Goal: Task Accomplishment & Management: Use online tool/utility

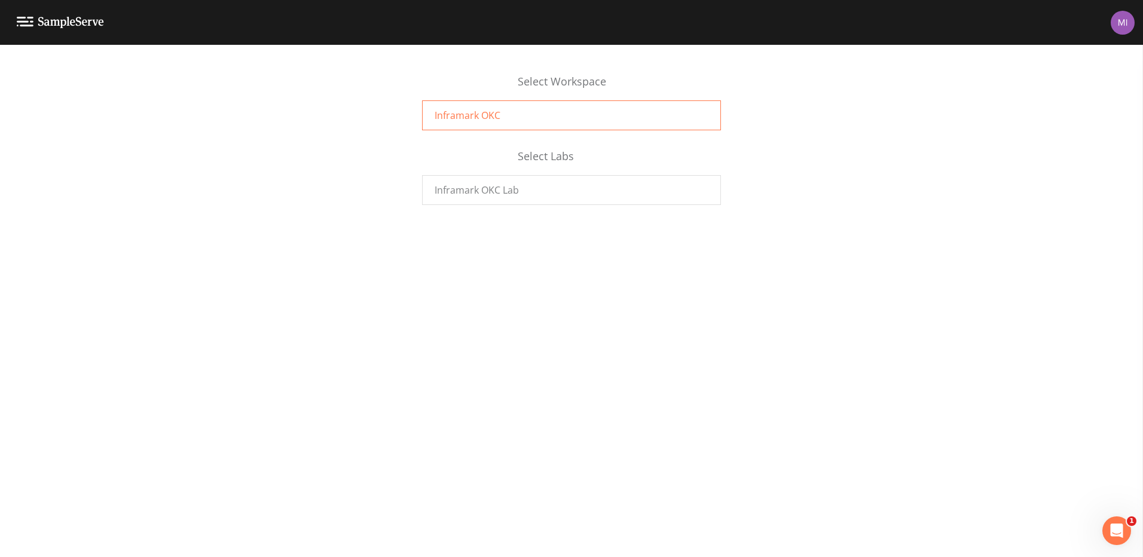
click at [520, 115] on div "Inframark OKC" at bounding box center [571, 115] width 299 height 30
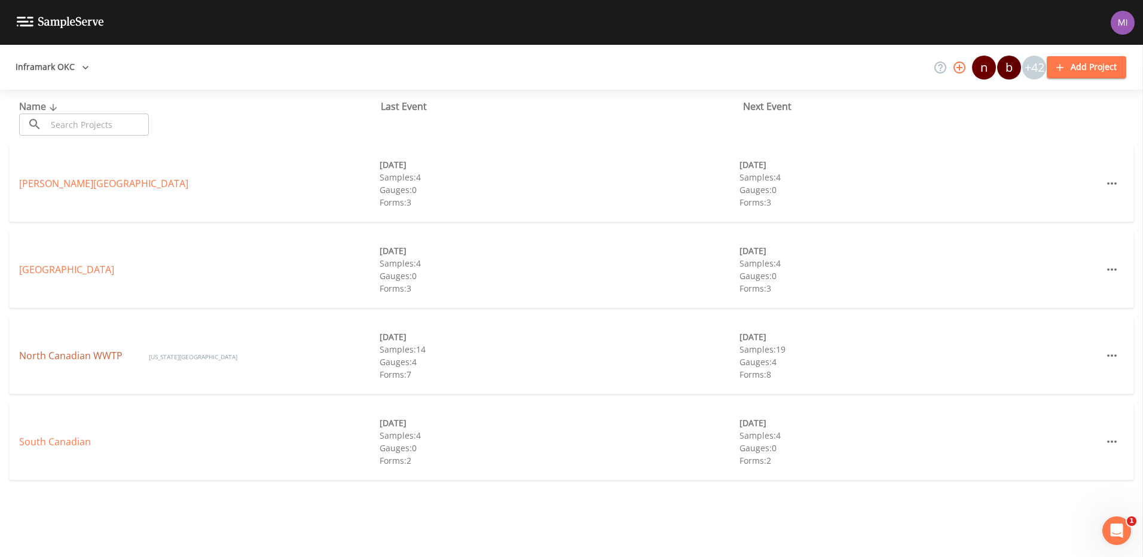
click at [59, 359] on link "North Canadian WWTP" at bounding box center [72, 355] width 106 height 13
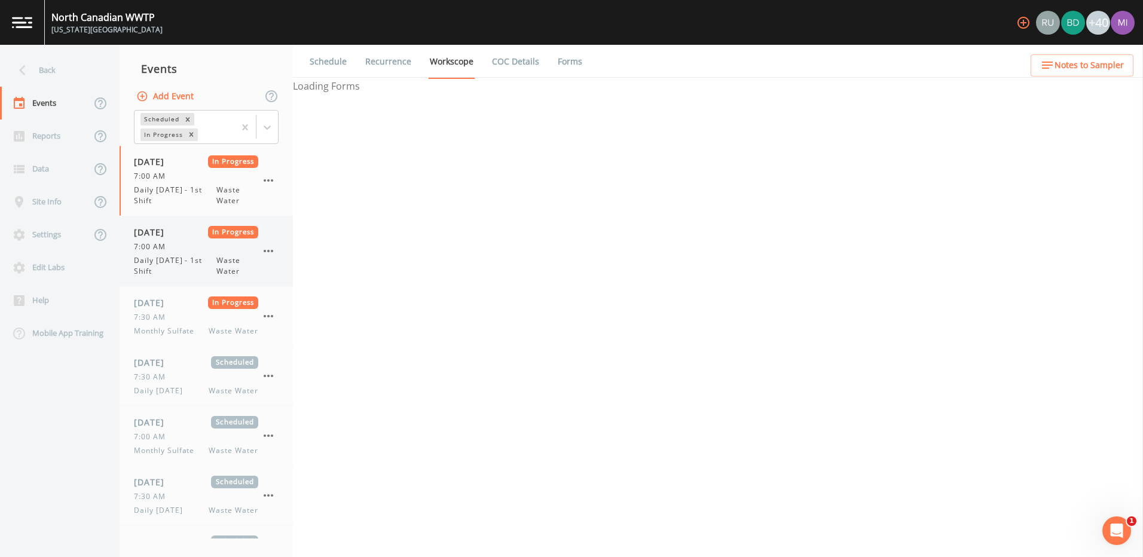
select select "b6a3c313-748b-4795-a028-792ad310bd60"
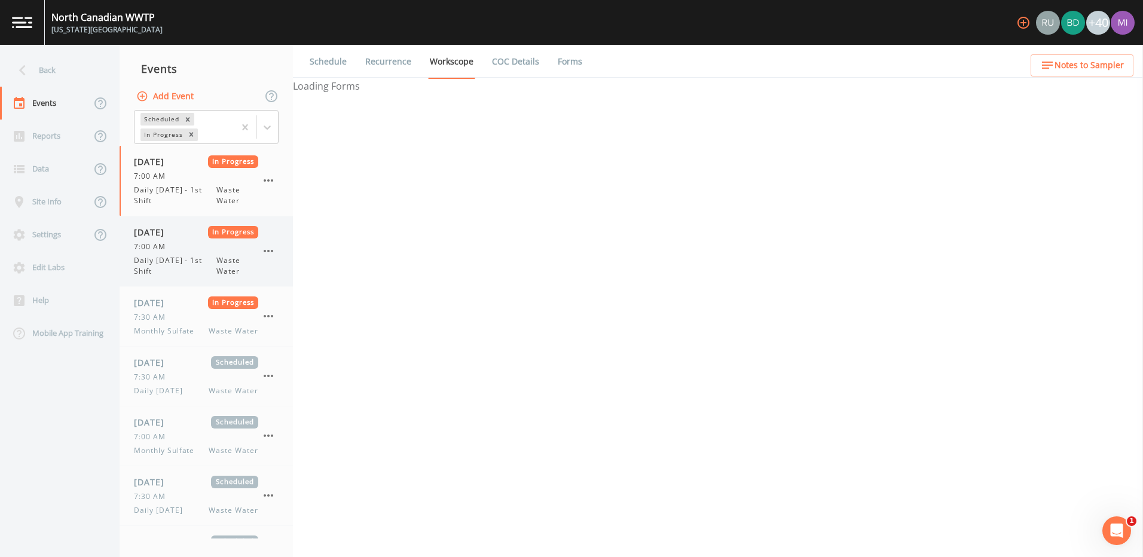
select select "b6a3c313-748b-4795-a028-792ad310bd60"
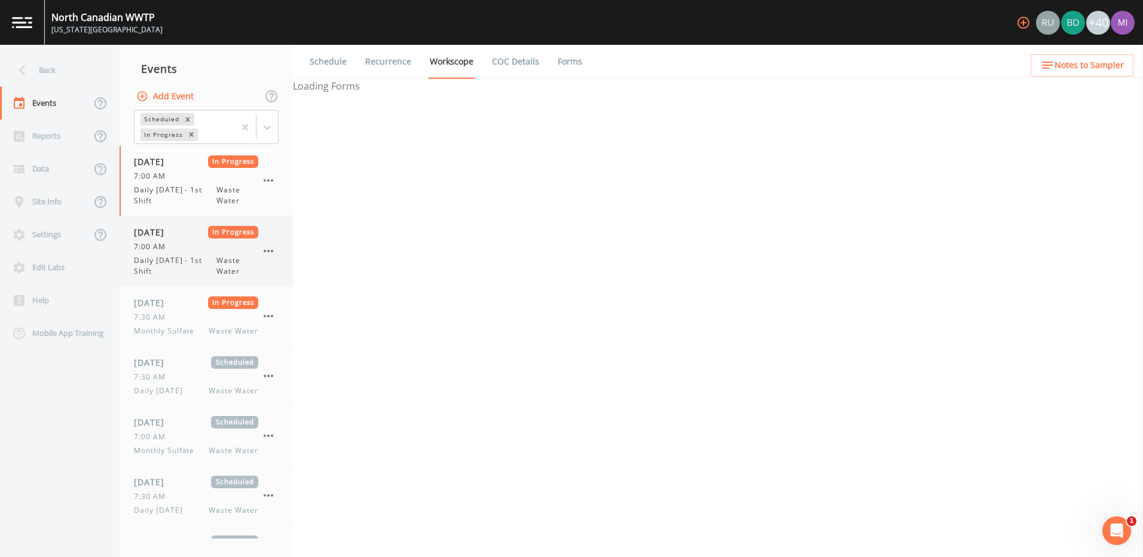
select select "b6a3c313-748b-4795-a028-792ad310bd60"
select select "092b3f94-5697-4c94-9891-da161916fdbb"
select select "b6a3c313-748b-4795-a028-792ad310bd60"
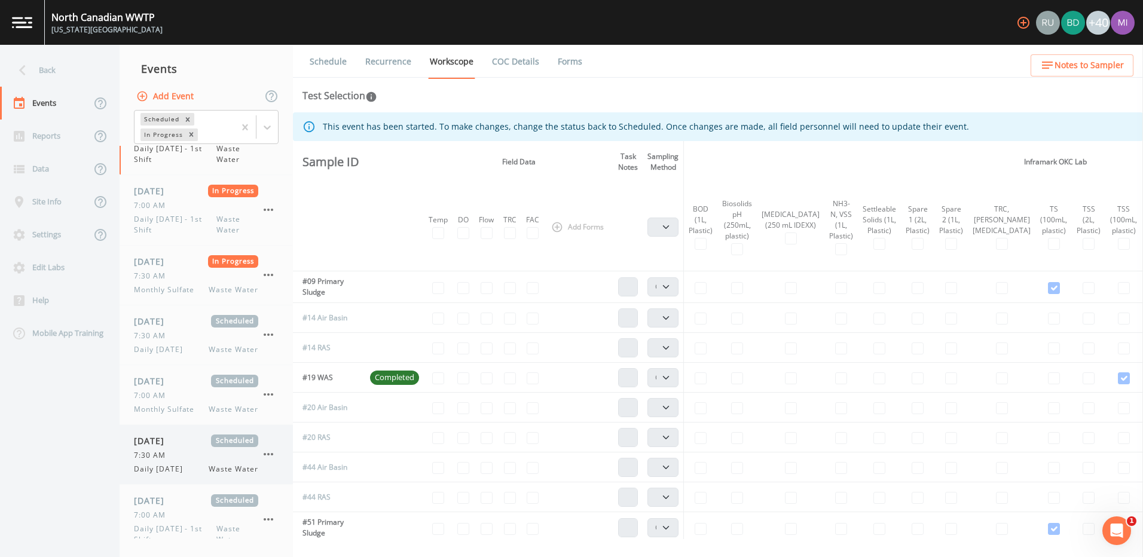
scroll to position [60, 0]
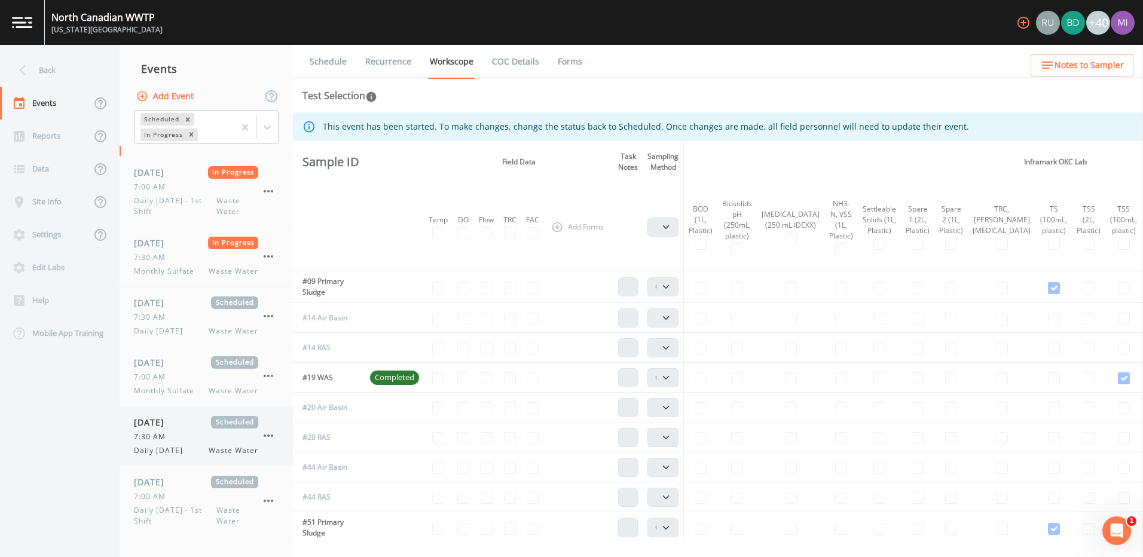
click at [186, 439] on div "7:30 AM" at bounding box center [196, 437] width 124 height 11
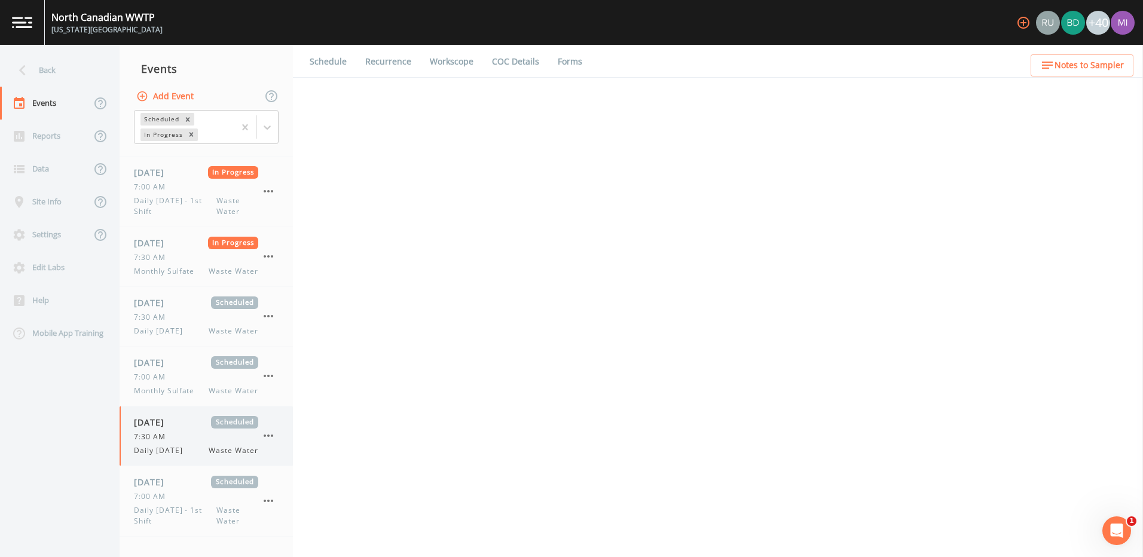
select select "b6a3c313-748b-4795-a028-792ad310bd60"
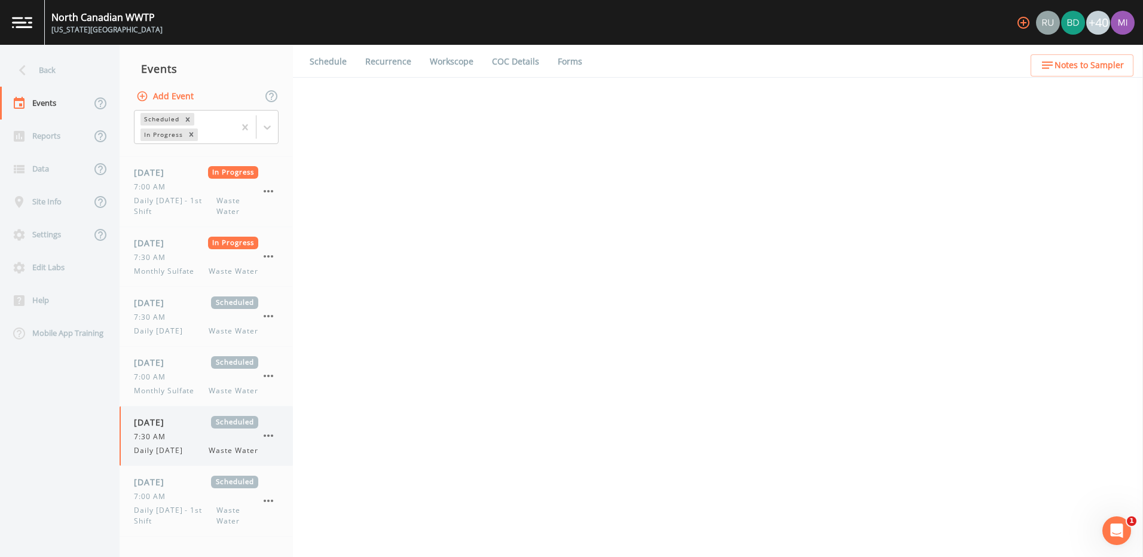
select select "b6a3c313-748b-4795-a028-792ad310bd60"
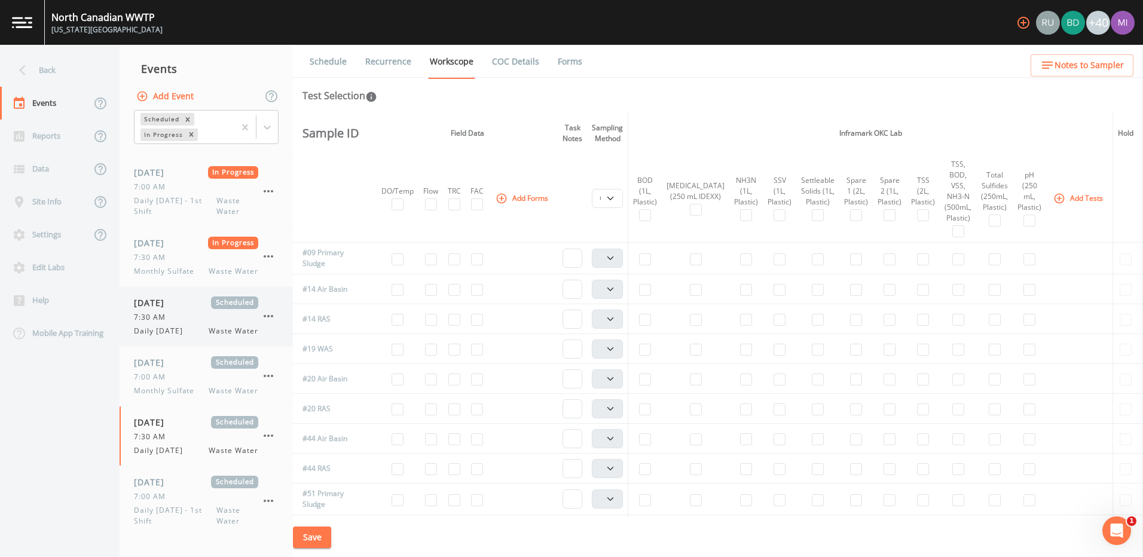
click at [169, 327] on span "Daily Wednesday" at bounding box center [162, 331] width 56 height 11
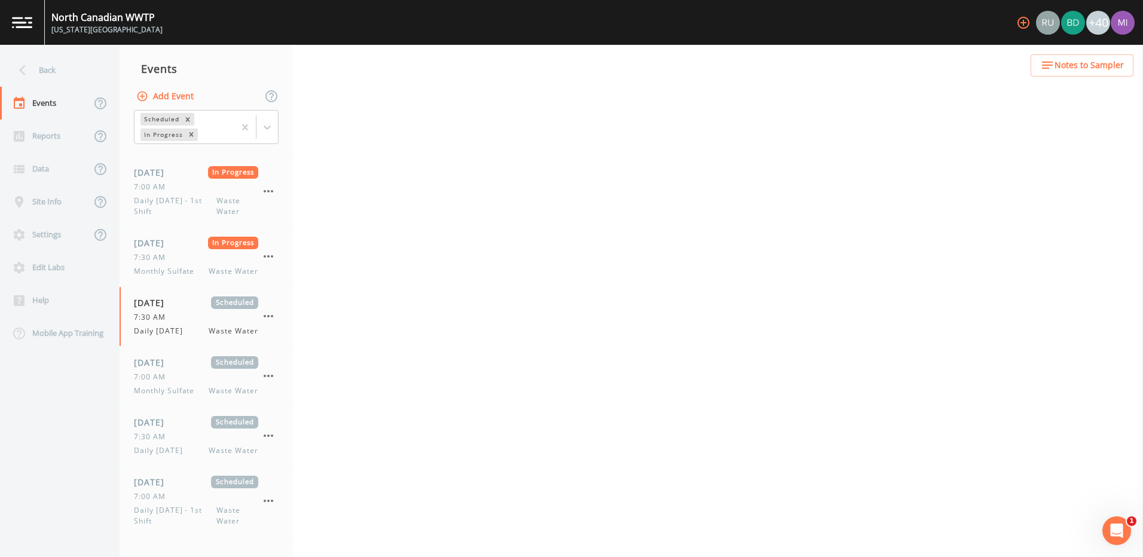
select select "092b3f94-5697-4c94-9891-da161916fdbb"
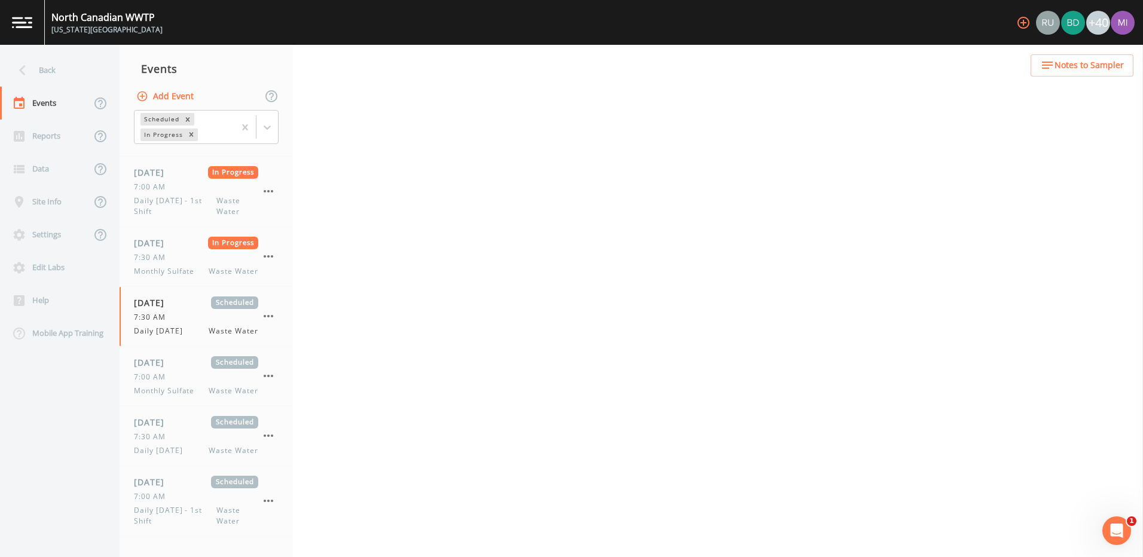
select select "092b3f94-5697-4c94-9891-da161916fdbb"
select select "b6a3c313-748b-4795-a028-792ad310bd60"
select select "092b3f94-5697-4c94-9891-da161916fdbb"
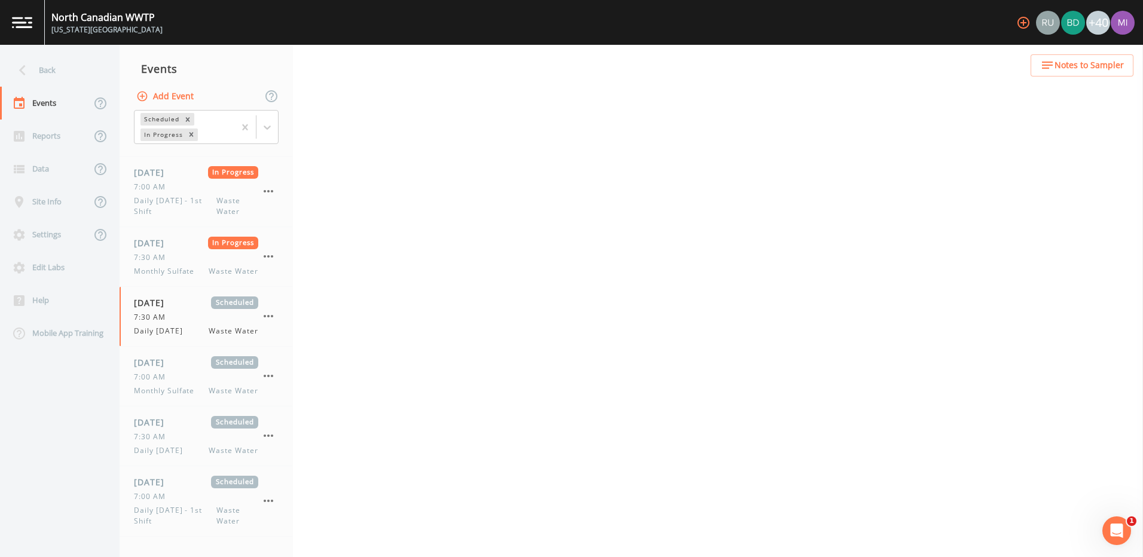
select select "092b3f94-5697-4c94-9891-da161916fdbb"
select select "b6a3c313-748b-4795-a028-792ad310bd60"
select select "092b3f94-5697-4c94-9891-da161916fdbb"
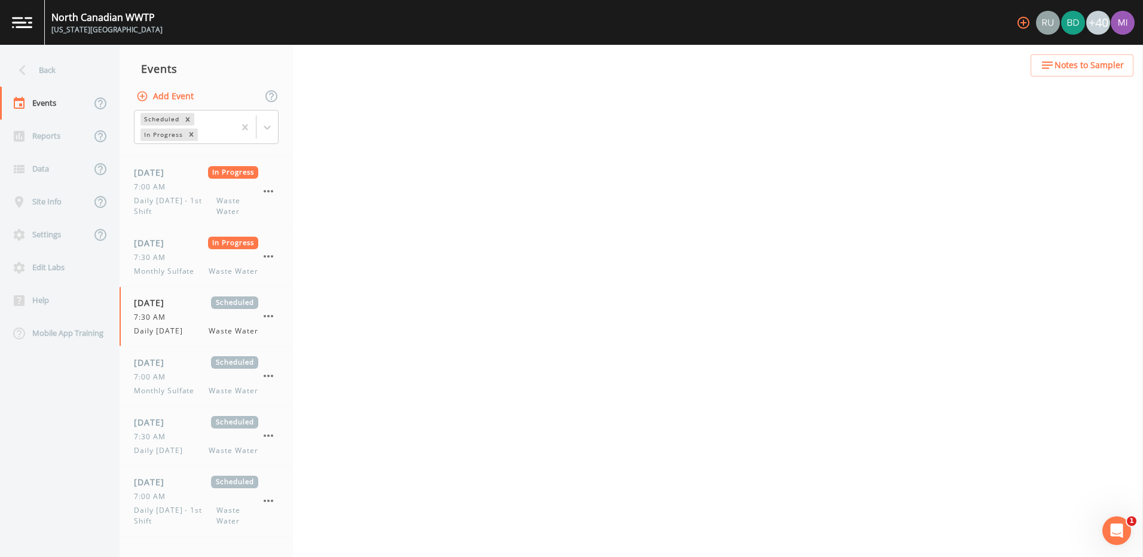
select select "b6a3c313-748b-4795-a028-792ad310bd60"
select select "092b3f94-5697-4c94-9891-da161916fdbb"
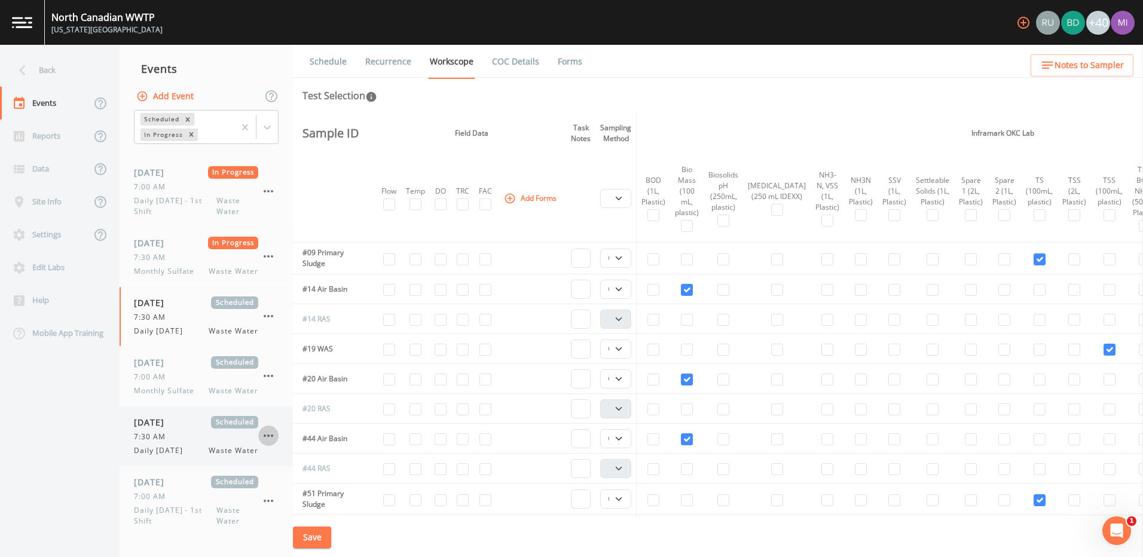
click at [266, 436] on icon "button" at bounding box center [268, 436] width 14 height 14
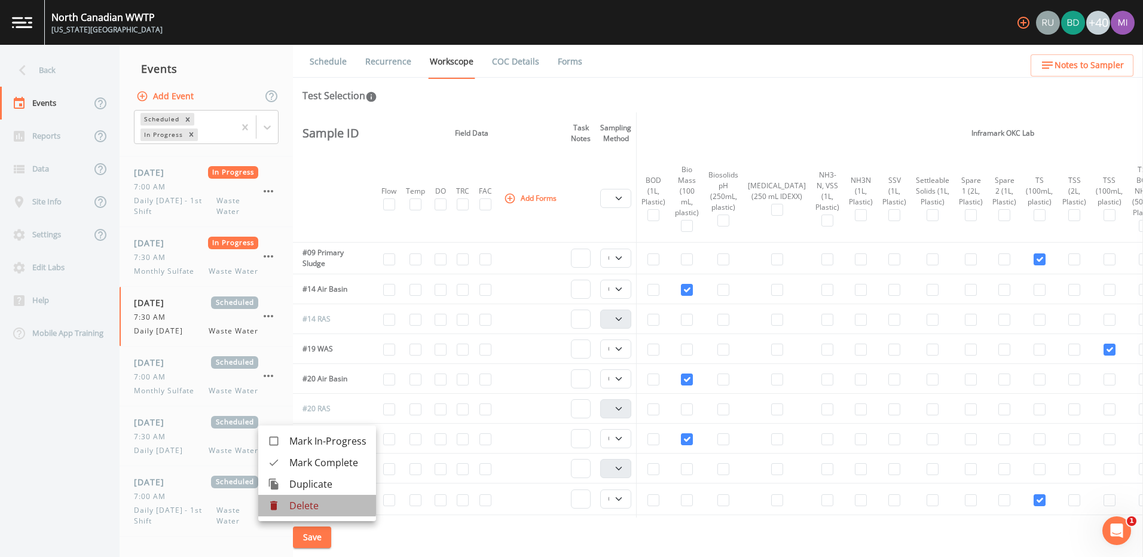
click at [304, 505] on p "Delete" at bounding box center [327, 506] width 77 height 14
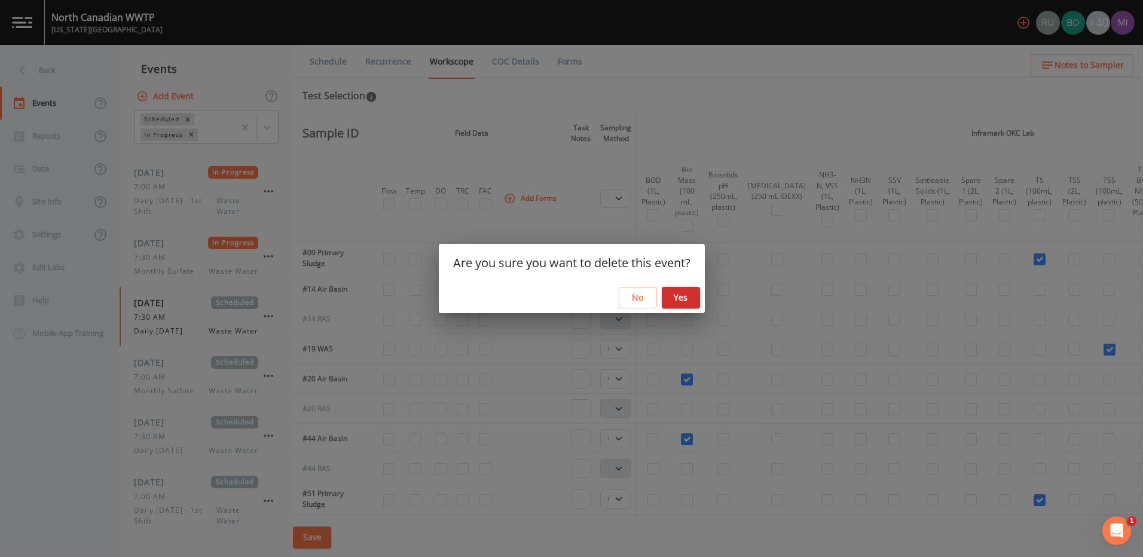
click at [677, 298] on button "Yes" at bounding box center [681, 298] width 38 height 22
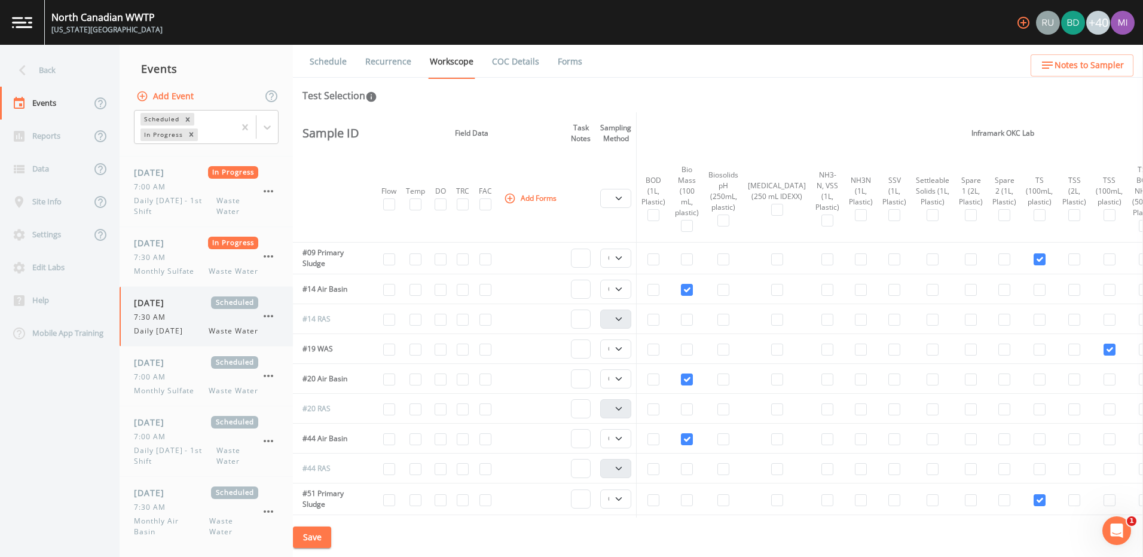
click at [200, 320] on div "7:30 AM" at bounding box center [196, 317] width 124 height 11
select select "092b3f94-5697-4c94-9891-da161916fdbb"
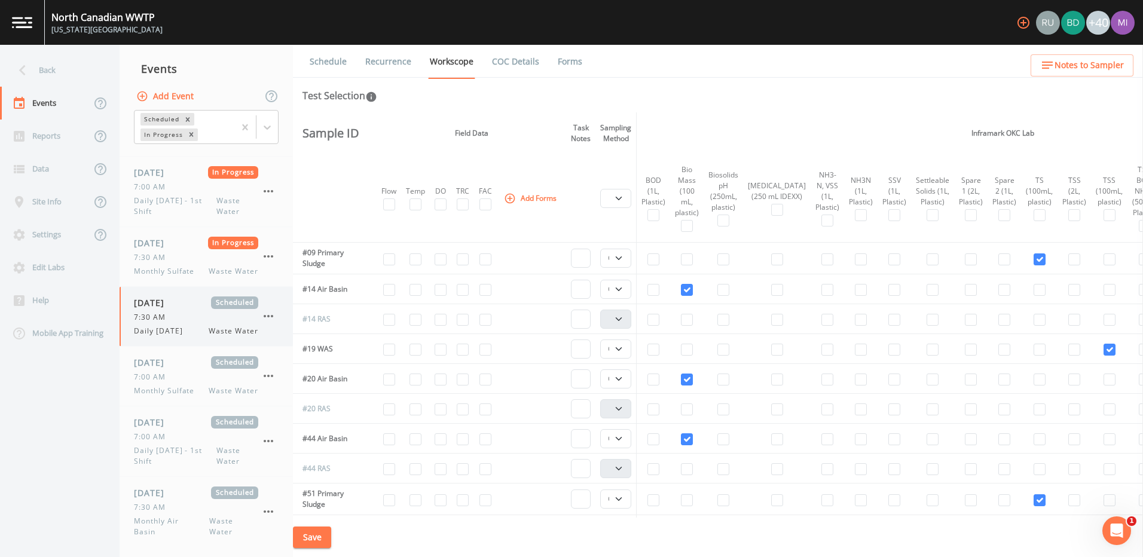
select select "092b3f94-5697-4c94-9891-da161916fdbb"
select select "b6a3c313-748b-4795-a028-792ad310bd60"
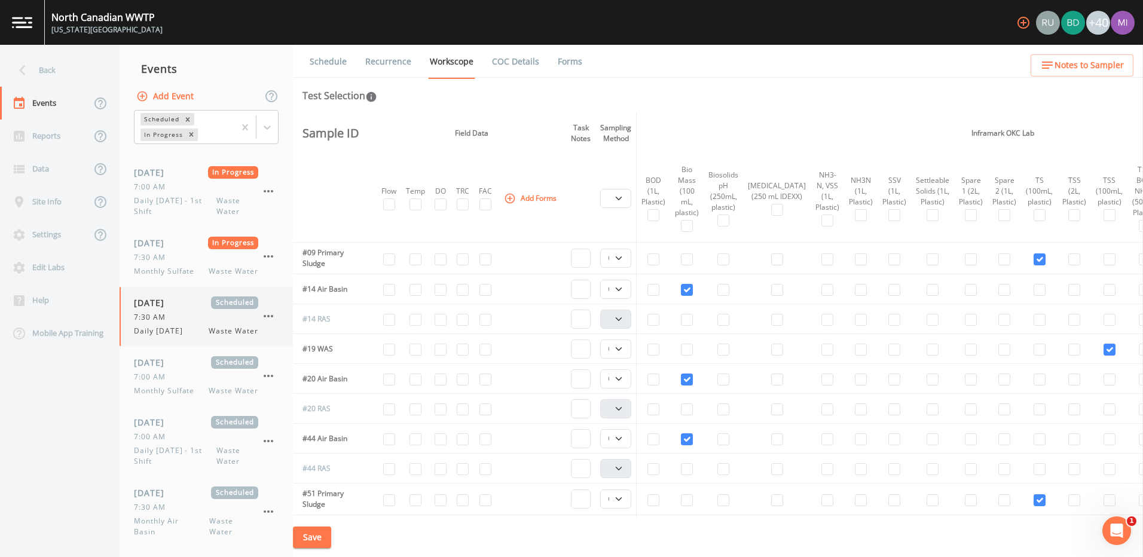
select select "092b3f94-5697-4c94-9891-da161916fdbb"
select select "b6a3c313-748b-4795-a028-792ad310bd60"
select select "092b3f94-5697-4c94-9891-da161916fdbb"
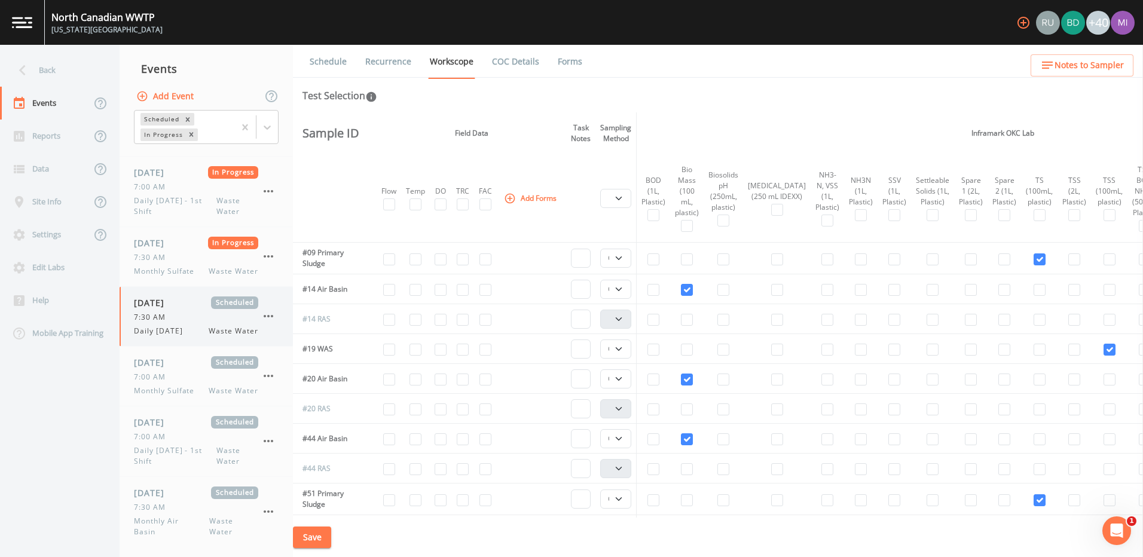
select select "092b3f94-5697-4c94-9891-da161916fdbb"
select select "b6a3c313-748b-4795-a028-792ad310bd60"
select select "092b3f94-5697-4c94-9891-da161916fdbb"
click at [621, 261] on select "Composite Grab" at bounding box center [615, 258] width 31 height 19
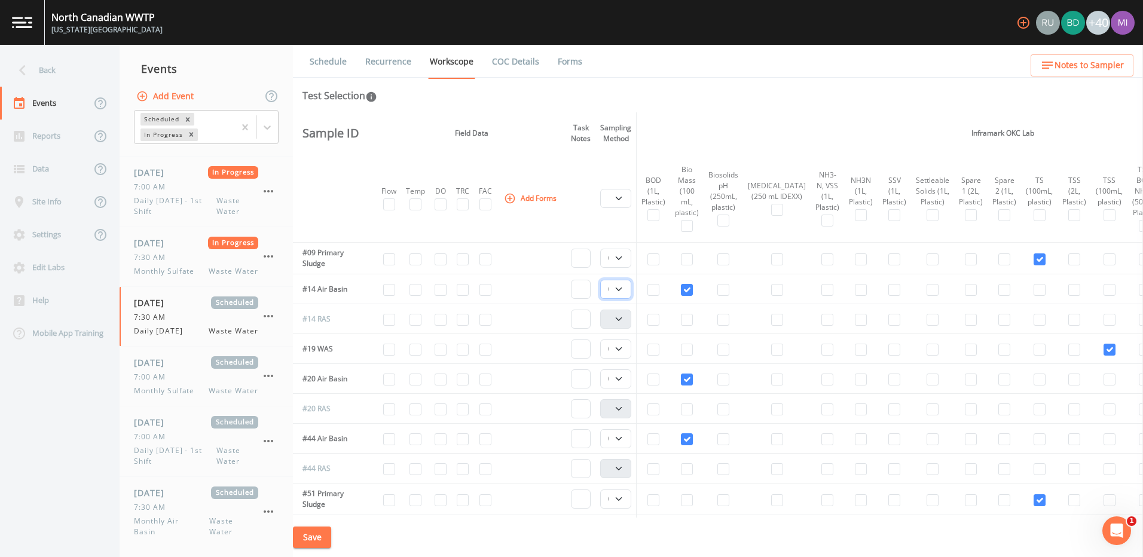
click at [622, 293] on select "Composite Grab" at bounding box center [615, 289] width 31 height 19
click at [622, 292] on select "Composite Grab" at bounding box center [615, 289] width 31 height 19
click at [621, 348] on select "Composite Grab" at bounding box center [615, 349] width 31 height 19
click at [621, 379] on select "Composite Grab" at bounding box center [615, 378] width 31 height 19
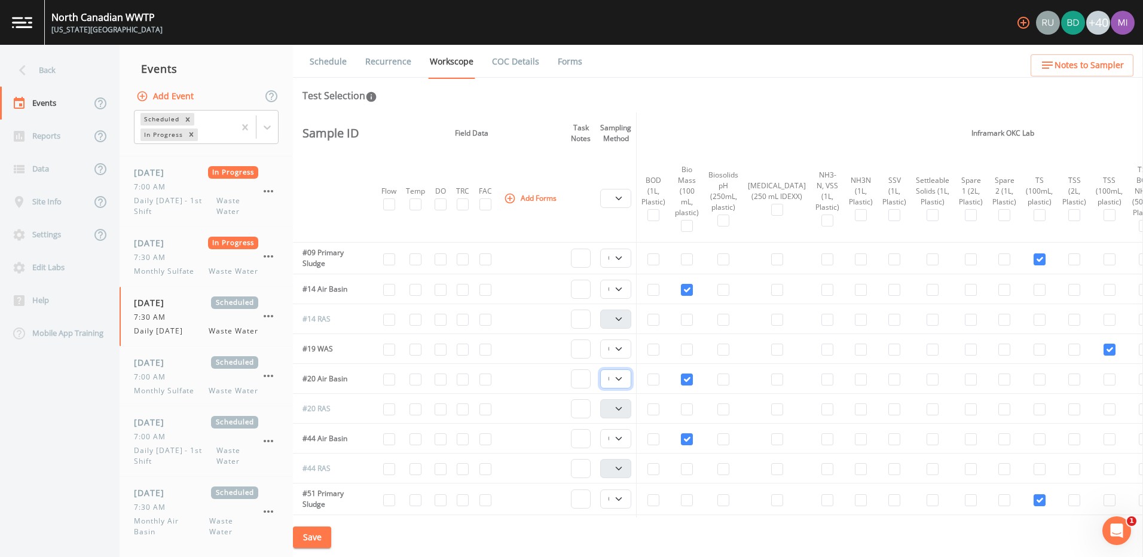
click at [621, 379] on select "Composite Grab" at bounding box center [615, 378] width 31 height 19
click at [622, 439] on select "Composite Grab" at bounding box center [615, 438] width 31 height 19
click at [621, 439] on select "Composite Grab" at bounding box center [615, 438] width 31 height 19
click at [623, 501] on select "Composite Grab" at bounding box center [615, 499] width 31 height 19
click at [623, 500] on select "Composite Grab" at bounding box center [615, 499] width 31 height 19
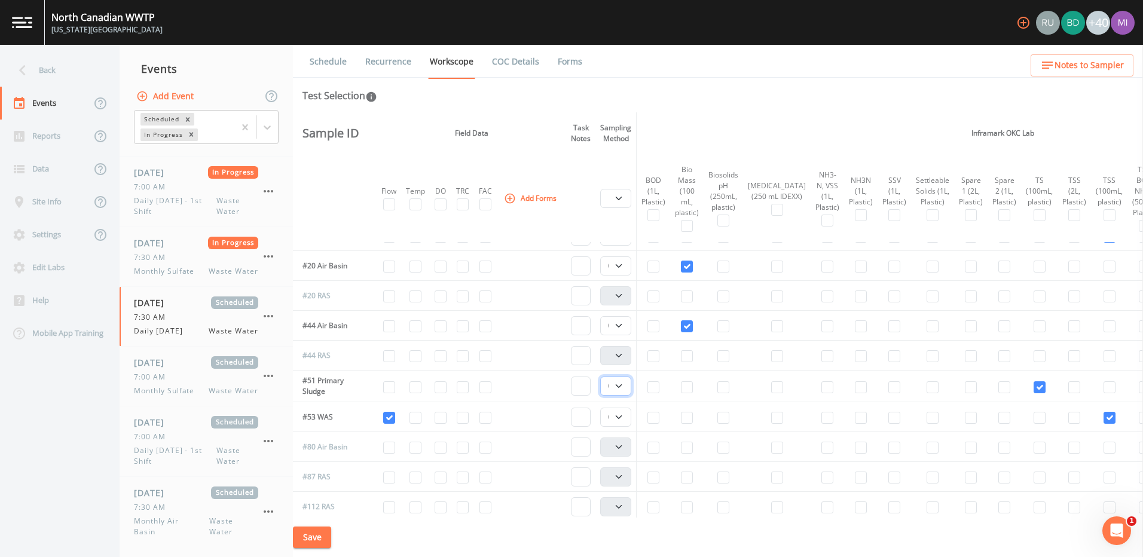
scroll to position [120, 0]
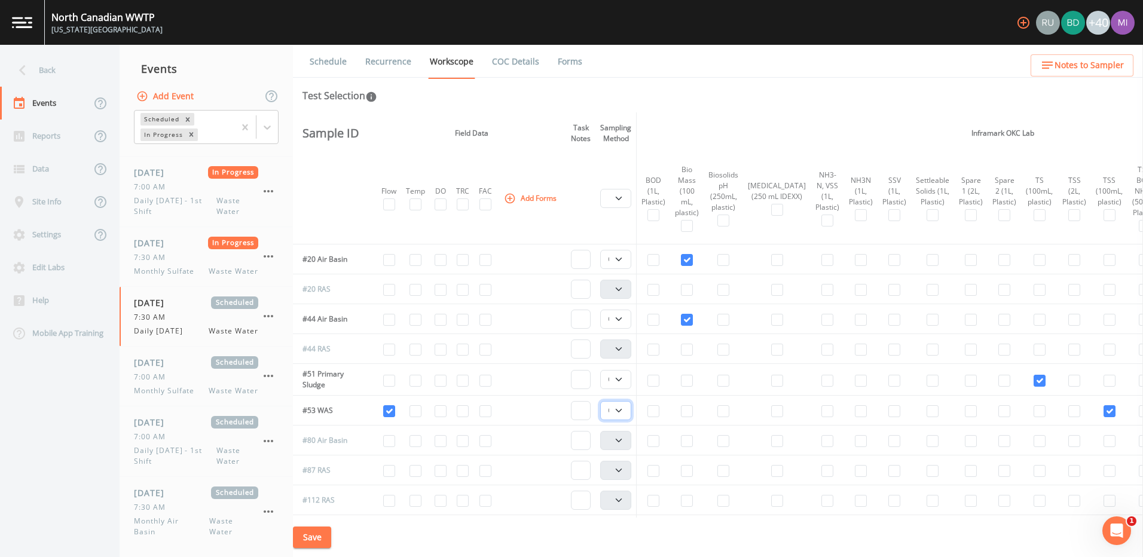
click at [621, 410] on select "Composite Grab" at bounding box center [615, 410] width 31 height 19
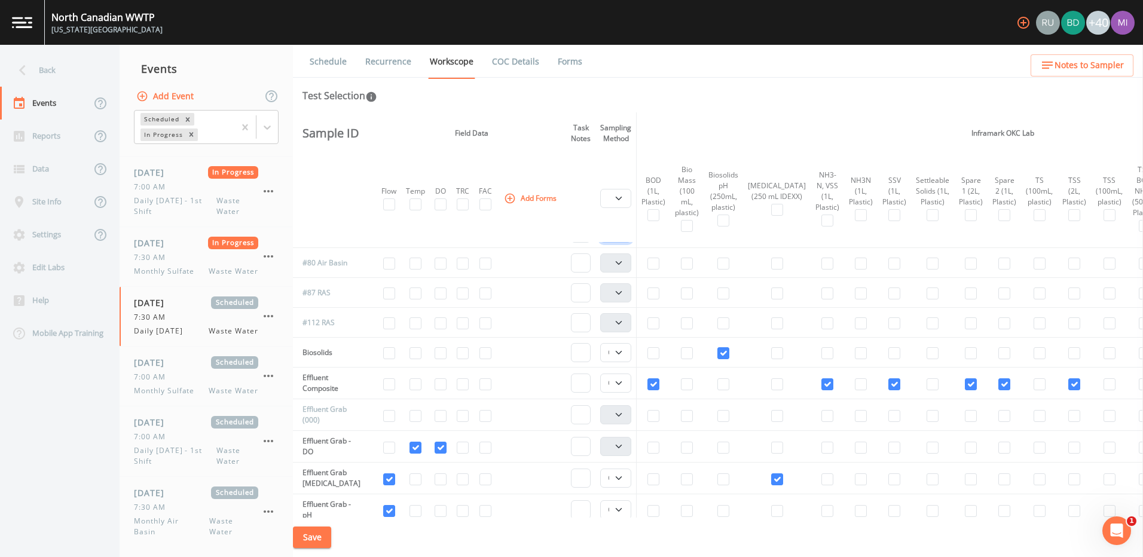
scroll to position [299, 0]
click at [622, 353] on select "Composite Grab" at bounding box center [615, 350] width 31 height 19
click at [622, 354] on select "Composite Grab" at bounding box center [615, 350] width 31 height 19
click at [625, 386] on select "Composite Grab" at bounding box center [615, 381] width 31 height 19
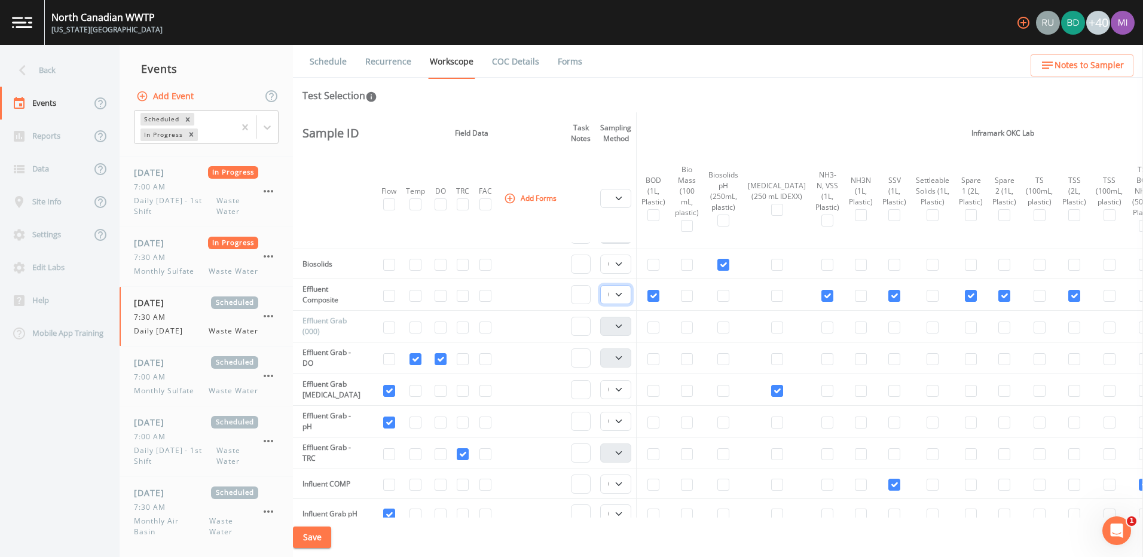
scroll to position [418, 0]
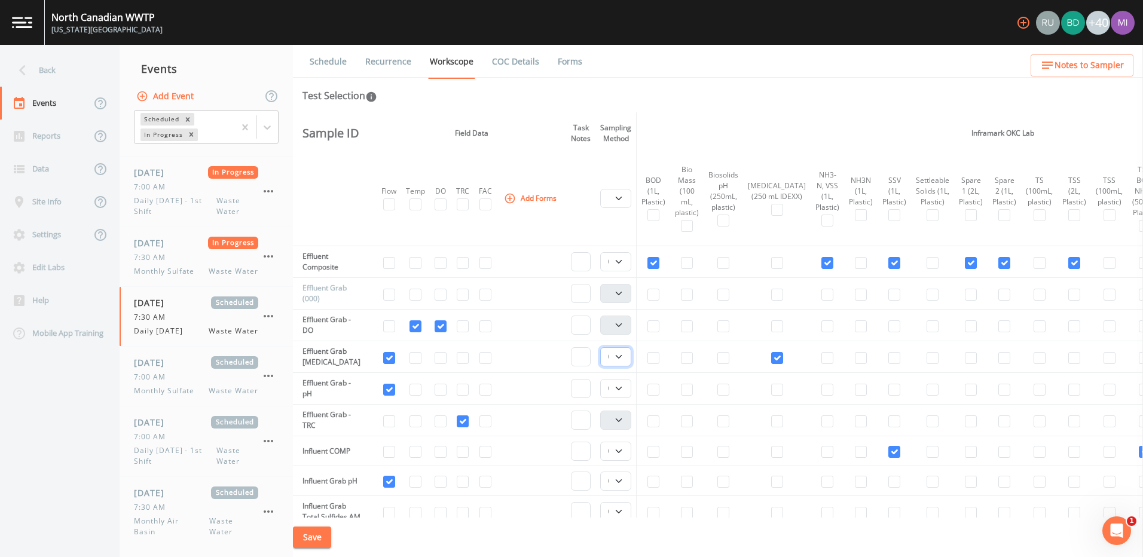
click at [621, 359] on select "Composite Grab" at bounding box center [615, 356] width 31 height 19
click at [603, 347] on select "Composite Grab" at bounding box center [615, 356] width 31 height 19
click at [621, 387] on select "Composite Grab" at bounding box center [615, 388] width 31 height 19
click at [622, 356] on select "Composite Grab" at bounding box center [615, 356] width 31 height 19
click at [621, 356] on select "Composite Grab" at bounding box center [615, 356] width 31 height 19
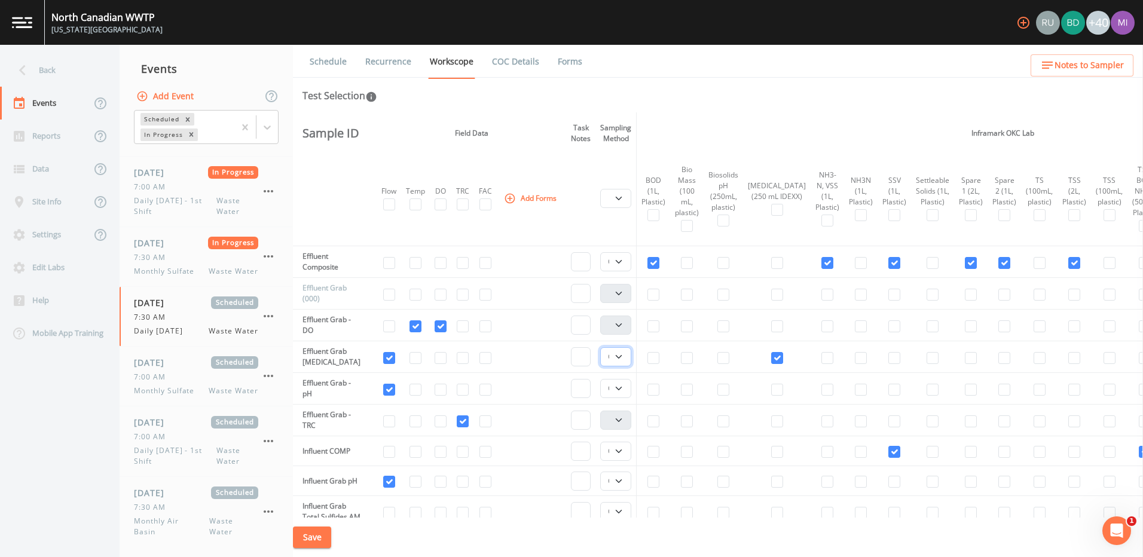
click at [621, 356] on select "Composite Grab" at bounding box center [615, 356] width 31 height 19
click at [626, 453] on select "Composite Grab" at bounding box center [615, 451] width 31 height 19
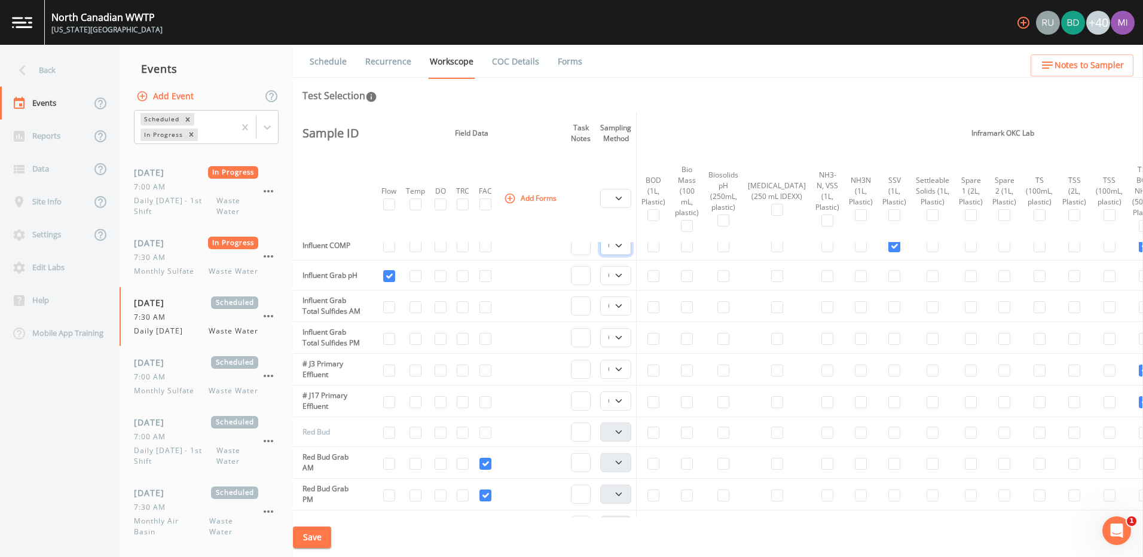
scroll to position [598, 0]
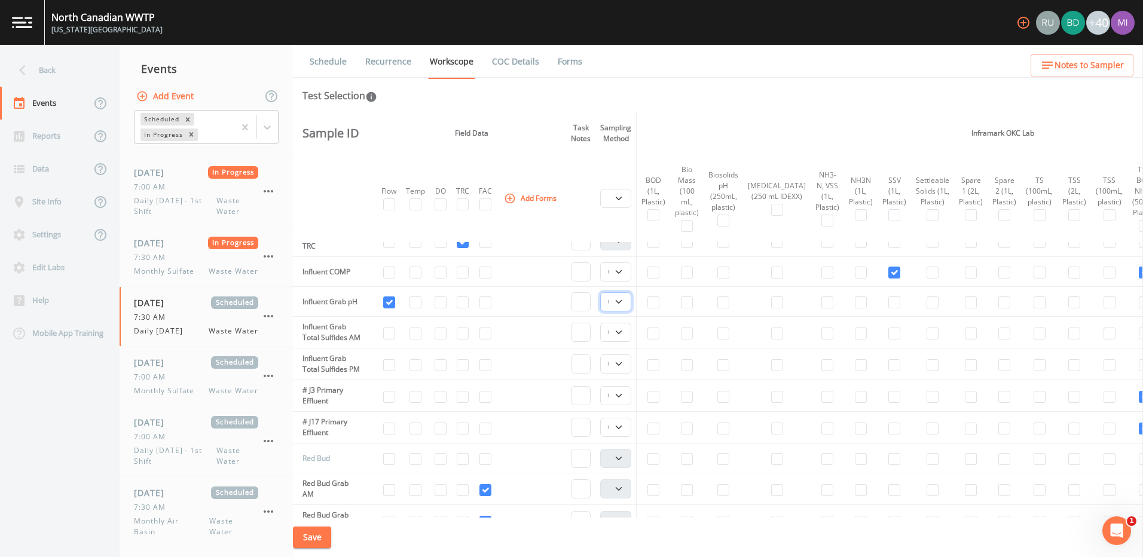
click at [621, 302] on select "Composite Grab" at bounding box center [615, 301] width 31 height 19
click at [624, 340] on select "Composite Grab" at bounding box center [615, 332] width 31 height 19
click at [624, 374] on select "Composite Grab" at bounding box center [615, 364] width 31 height 19
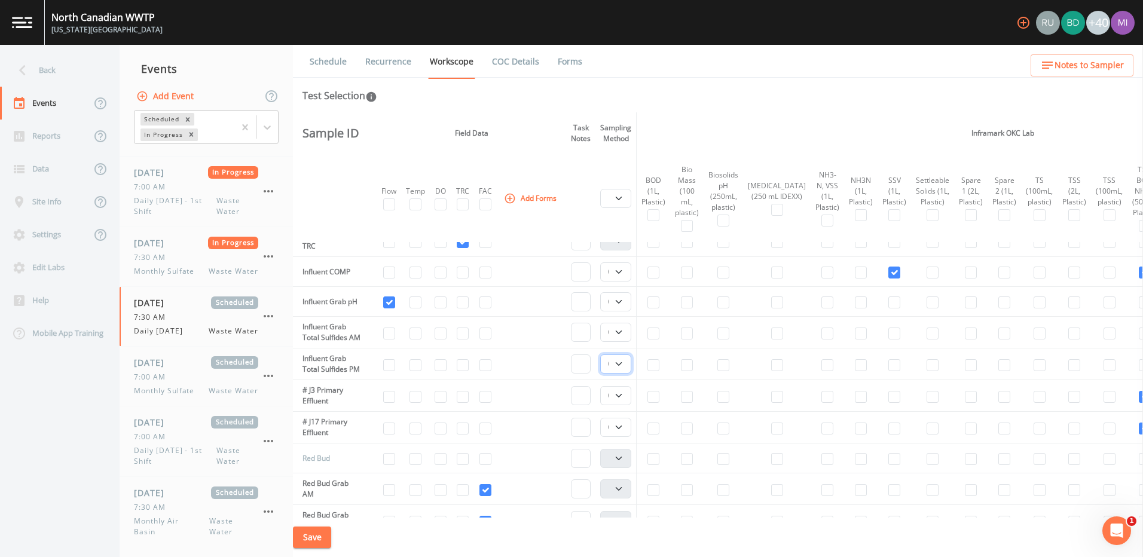
click at [624, 374] on select "Composite Grab" at bounding box center [615, 364] width 31 height 19
click at [624, 405] on select "Composite Grab" at bounding box center [615, 395] width 31 height 19
select select "092b3f94-5697-4c94-9891-da161916fdbb"
click at [603, 405] on select "Composite Grab" at bounding box center [615, 395] width 31 height 19
click at [622, 437] on select "Composite Grab" at bounding box center [615, 427] width 31 height 19
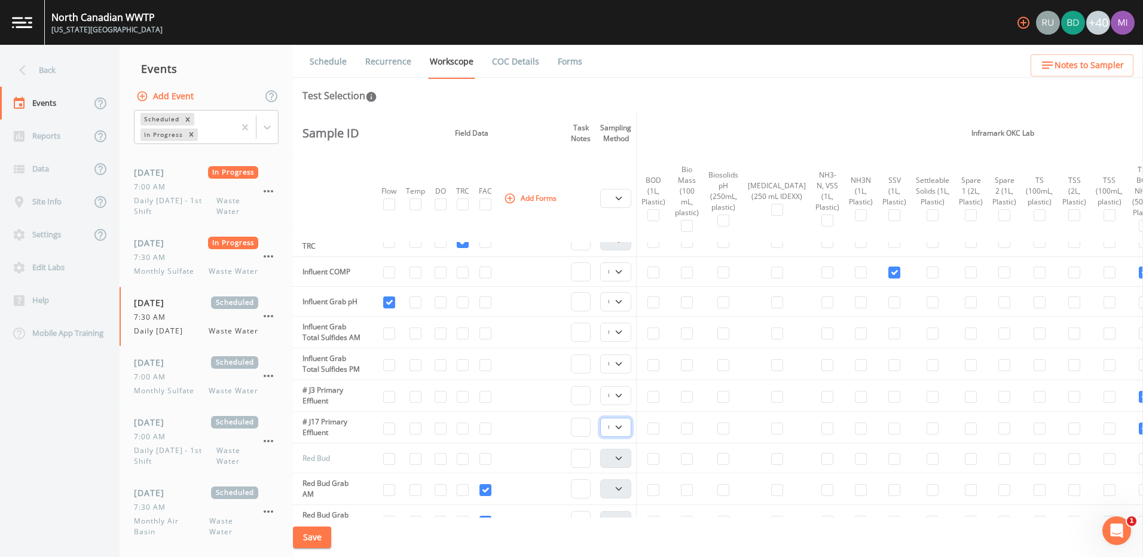
click at [603, 437] on select "Composite Grab" at bounding box center [615, 427] width 31 height 19
click at [624, 405] on select "Composite Grab" at bounding box center [615, 395] width 31 height 19
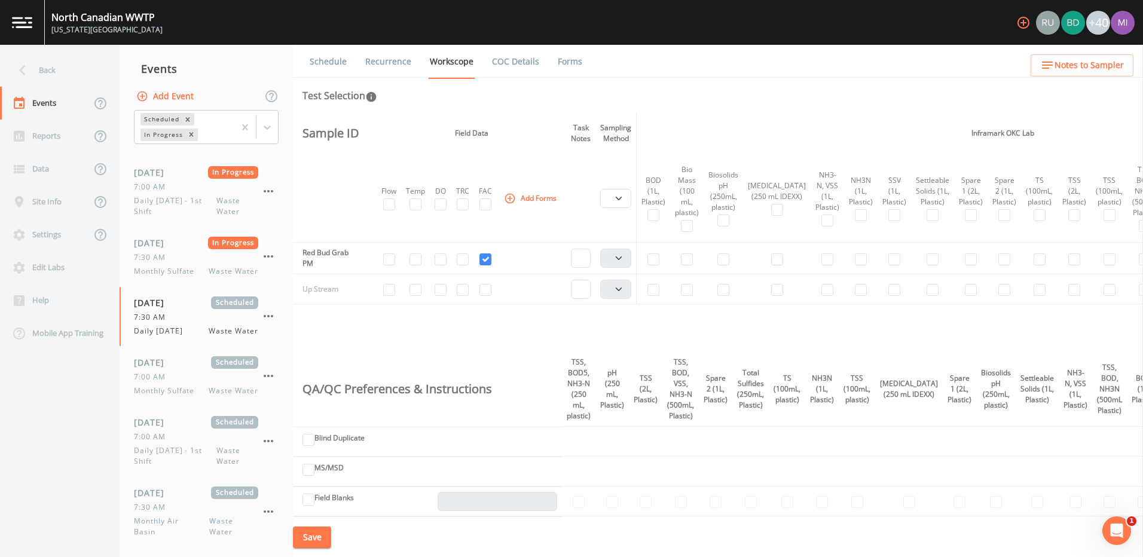
scroll to position [957, 0]
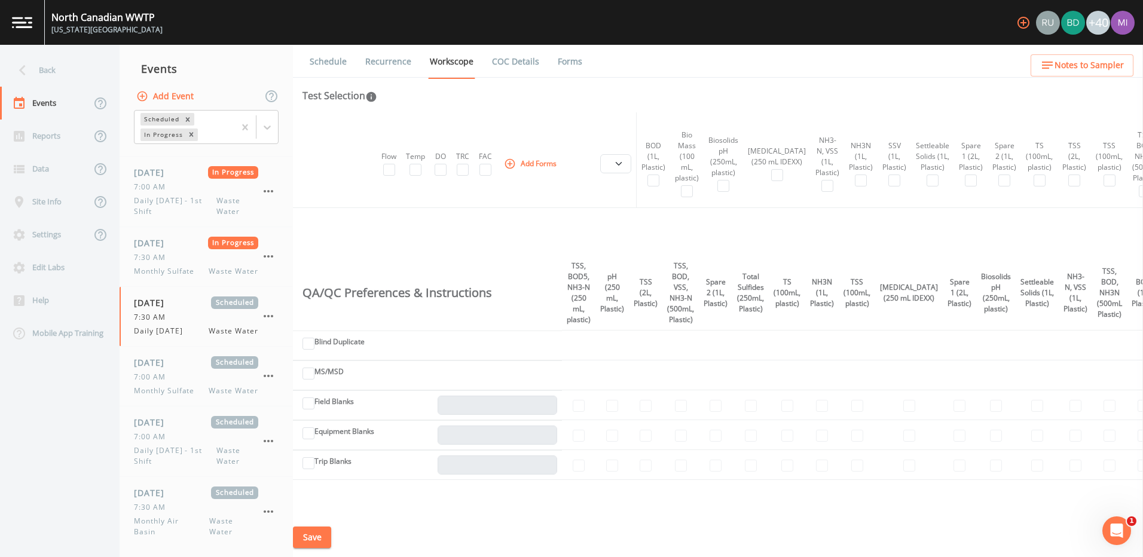
click at [310, 533] on button "Save" at bounding box center [312, 538] width 38 height 22
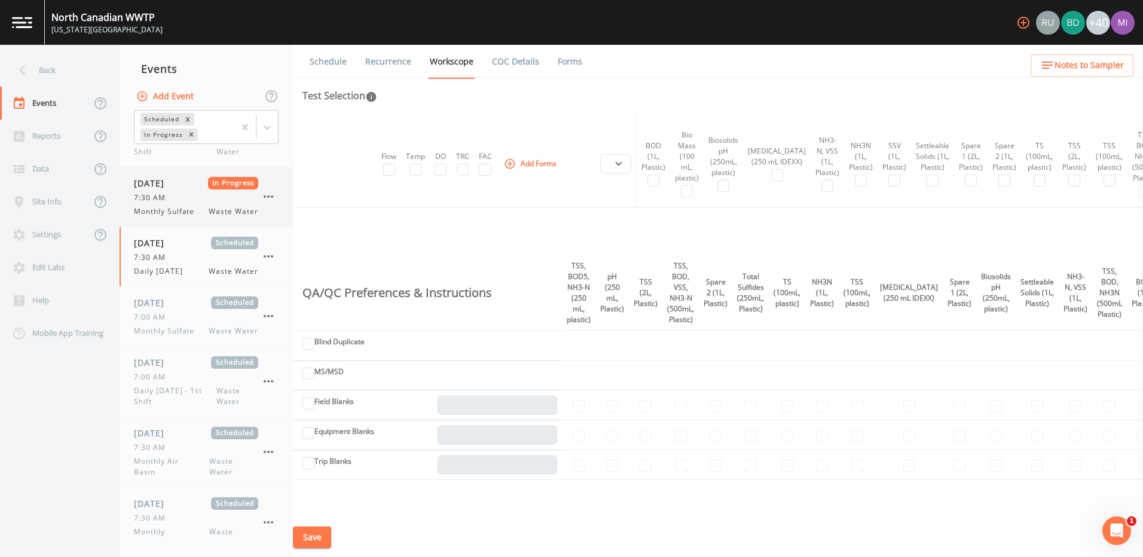
click at [184, 201] on div "7:30 AM" at bounding box center [196, 197] width 124 height 11
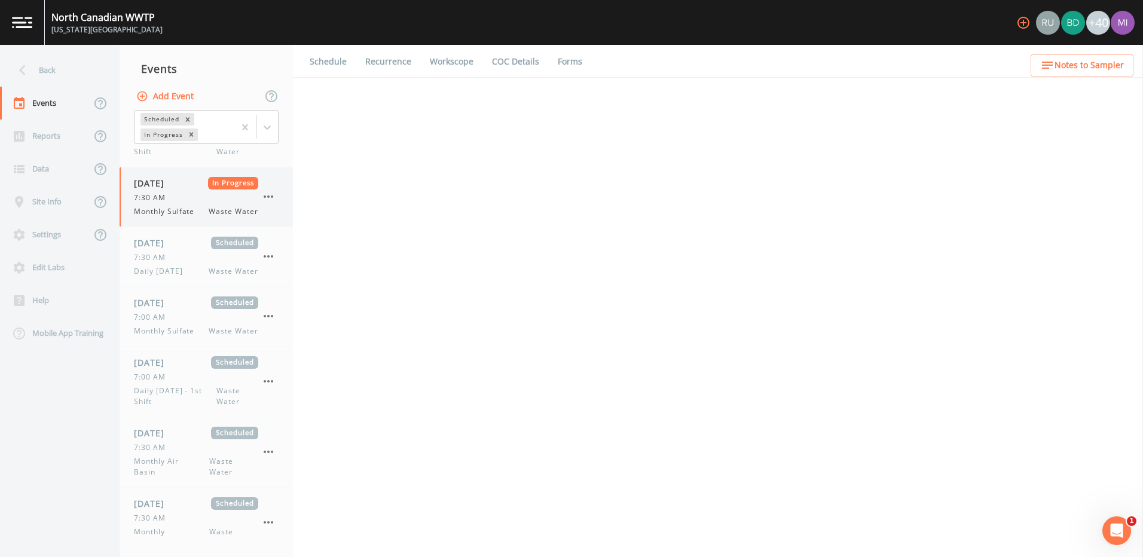
select select "b6a3c313-748b-4795-a028-792ad310bd60"
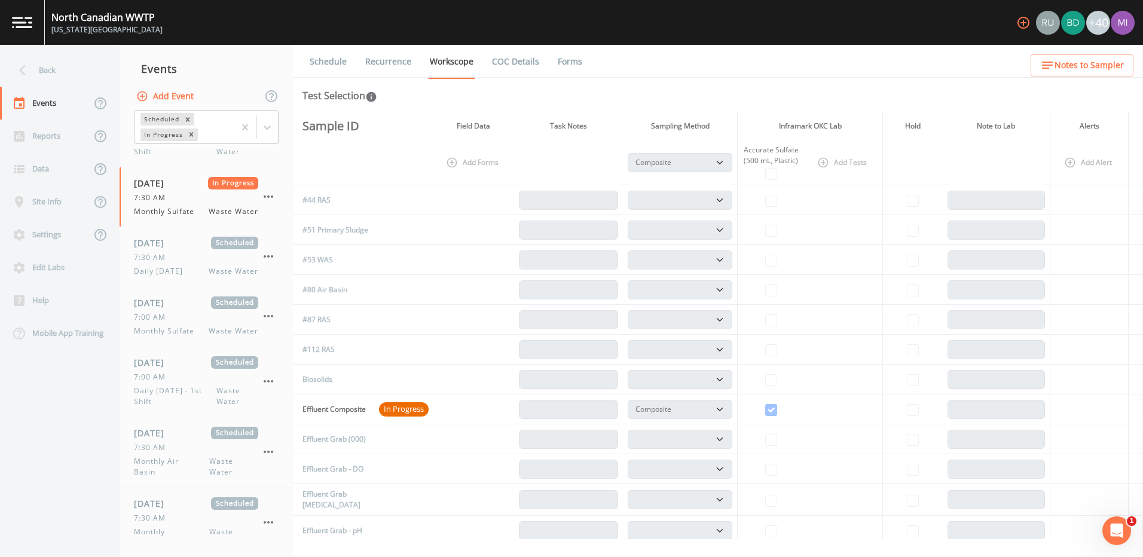
scroll to position [239, 0]
click at [267, 316] on icon "button" at bounding box center [268, 316] width 14 height 14
click at [305, 384] on p "Delete" at bounding box center [327, 386] width 77 height 14
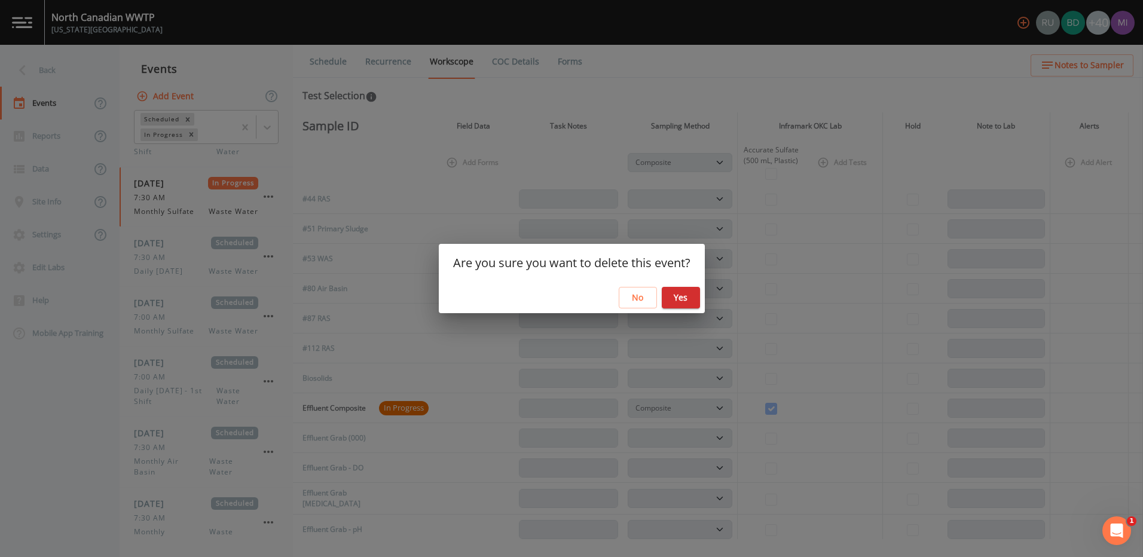
click at [686, 300] on button "Yes" at bounding box center [681, 298] width 38 height 22
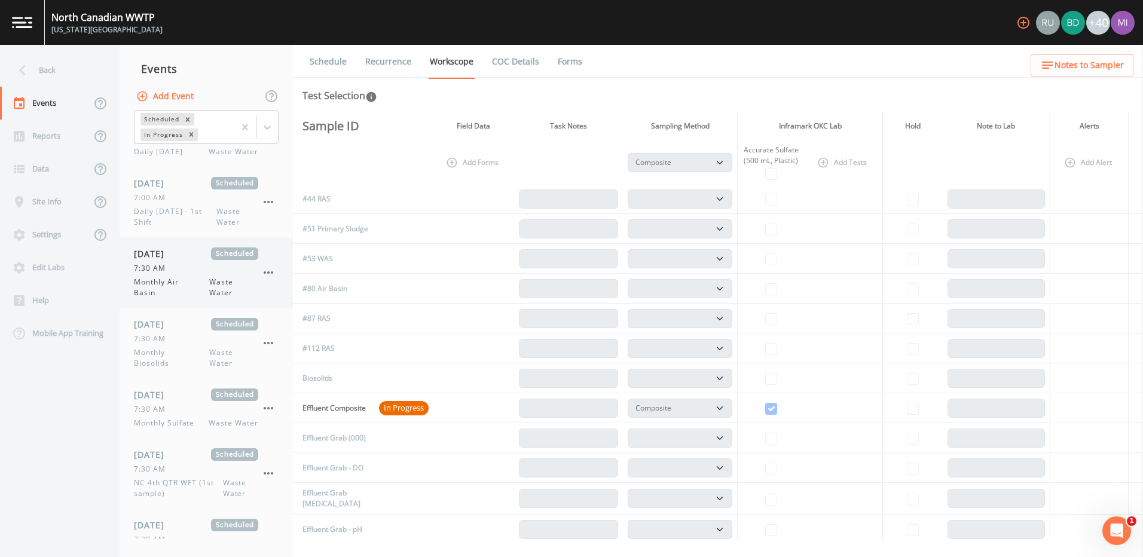
scroll to position [179, 0]
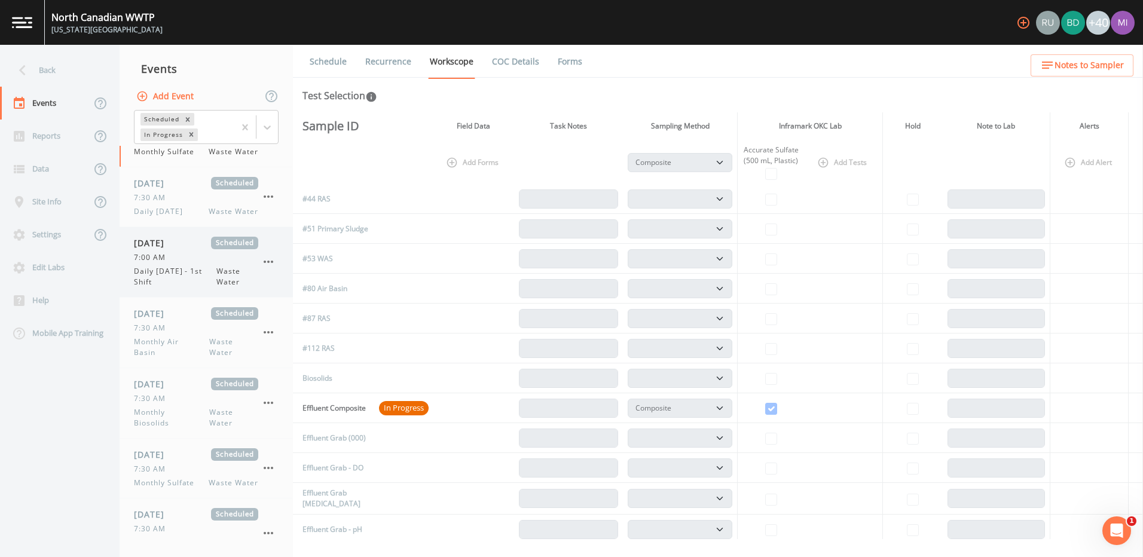
click at [182, 276] on span "Daily Thursday - 1st Shift" at bounding box center [175, 277] width 82 height 22
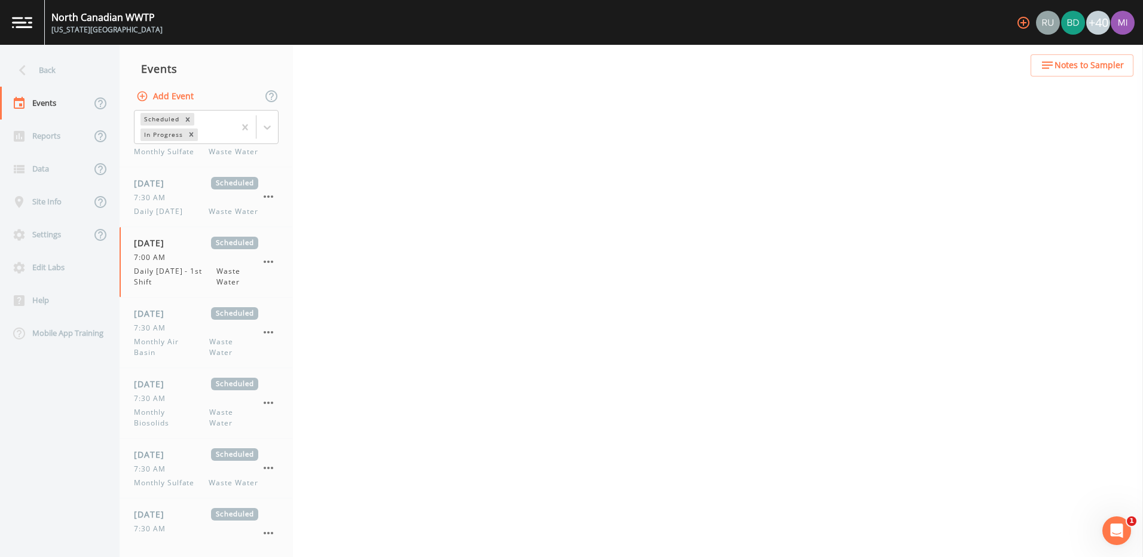
select select "092b3f94-5697-4c94-9891-da161916fdbb"
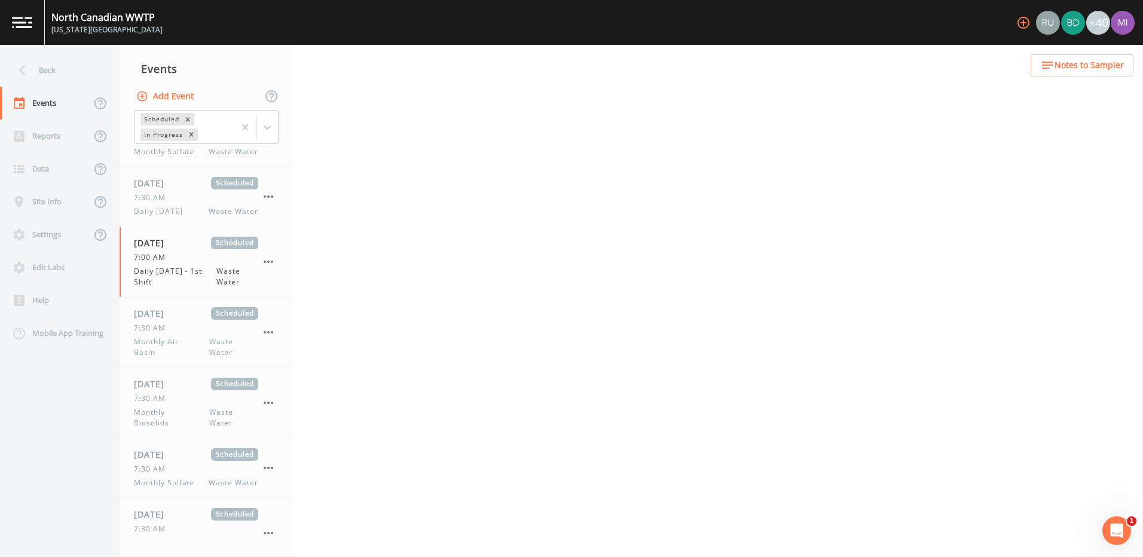
select select "b6a3c313-748b-4795-a028-792ad310bd60"
select select "092b3f94-5697-4c94-9891-da161916fdbb"
select select "b6a3c313-748b-4795-a028-792ad310bd60"
select select "092b3f94-5697-4c94-9891-da161916fdbb"
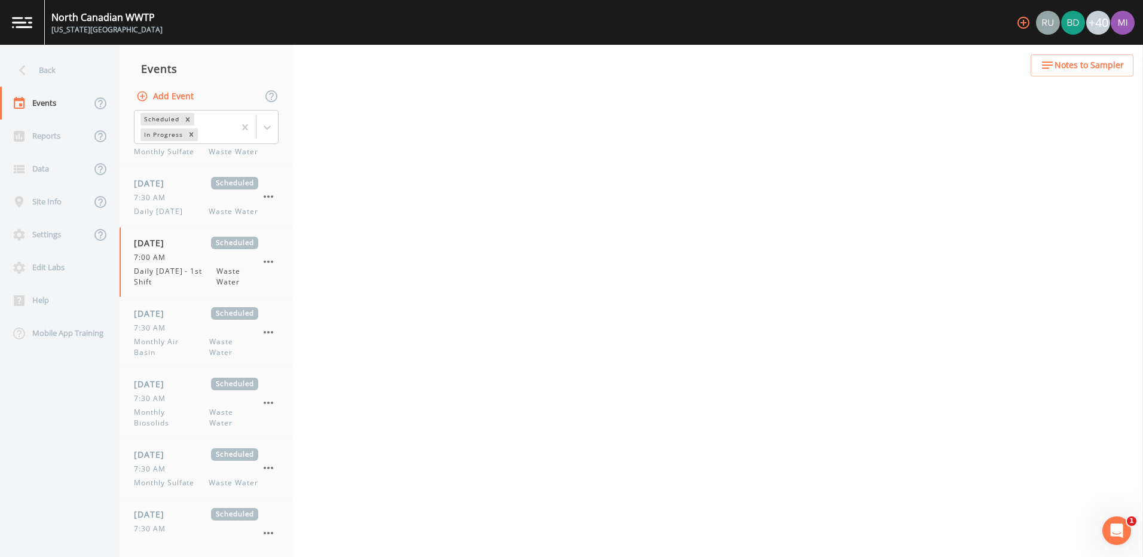
select select "092b3f94-5697-4c94-9891-da161916fdbb"
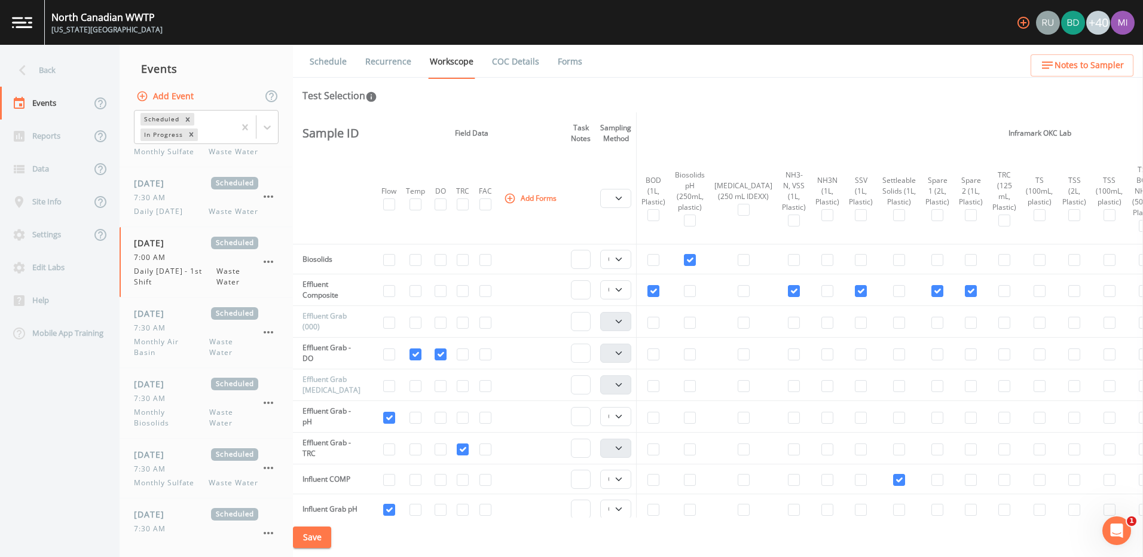
scroll to position [418, 0]
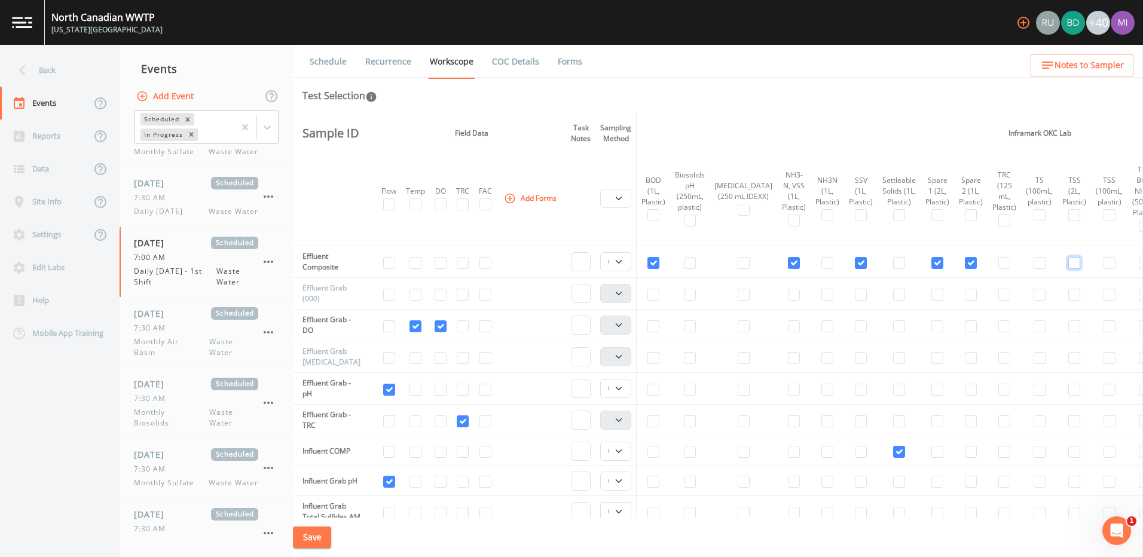
click at [1068, 261] on input "checkbox" at bounding box center [1074, 263] width 12 height 12
checkbox input "true"
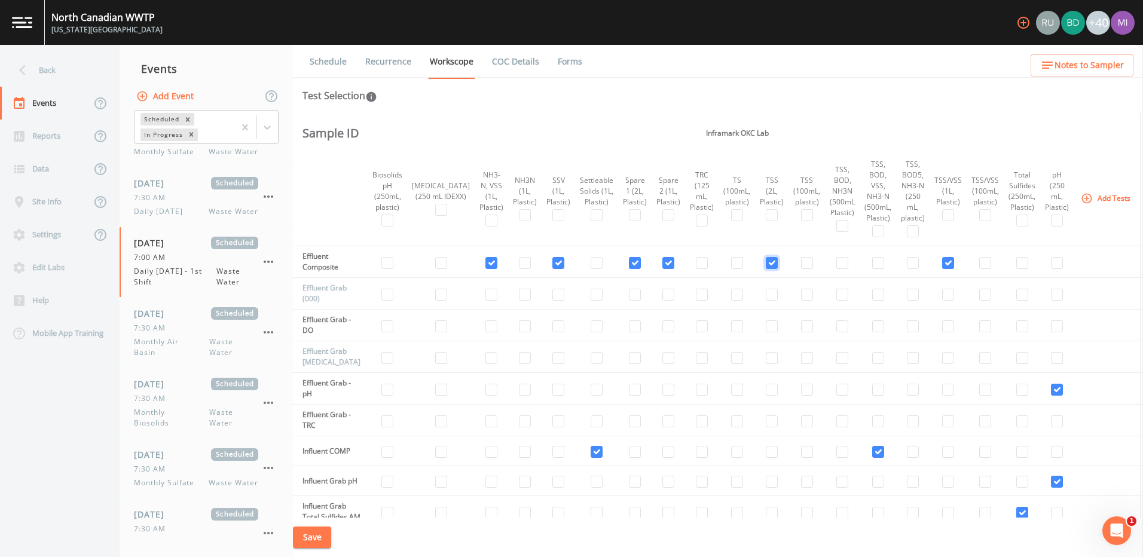
scroll to position [418, 344]
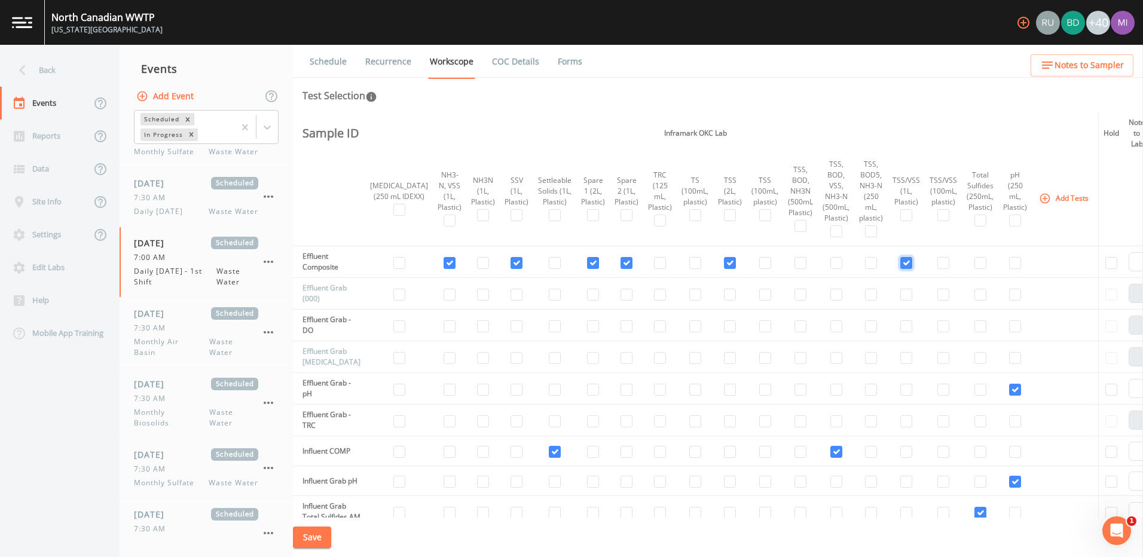
click at [900, 262] on input "checkbox" at bounding box center [906, 263] width 12 height 12
checkbox input "false"
click at [321, 537] on button "Save" at bounding box center [312, 538] width 38 height 22
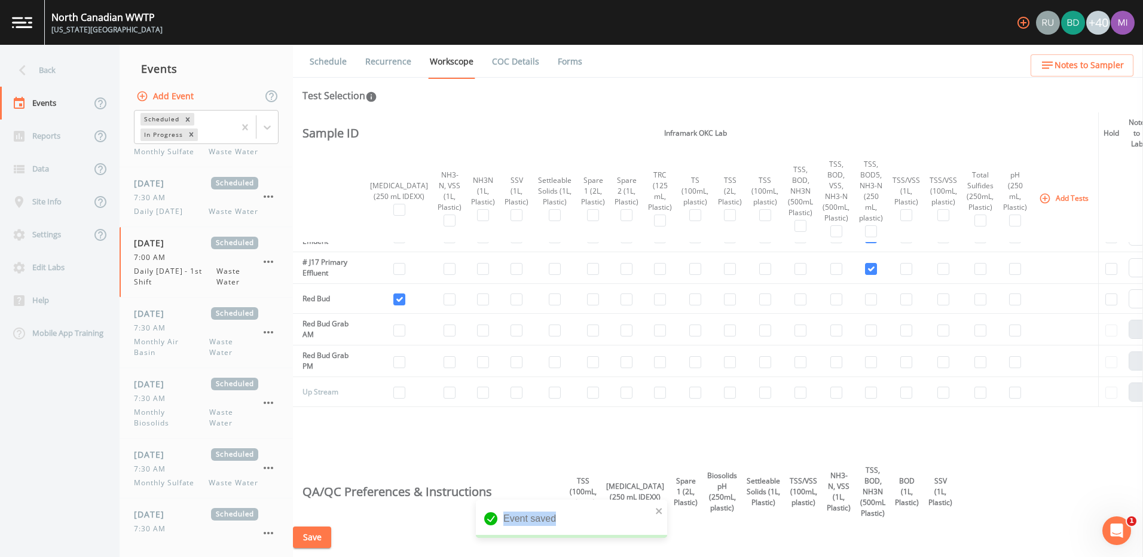
drag, startPoint x: 721, startPoint y: 517, endPoint x: 664, endPoint y: 520, distance: 56.9
click at [664, 520] on div "North Canadian WWTP Oklahoma City +40 Back Events Reports Data Site Info Settin…" at bounding box center [571, 278] width 1143 height 557
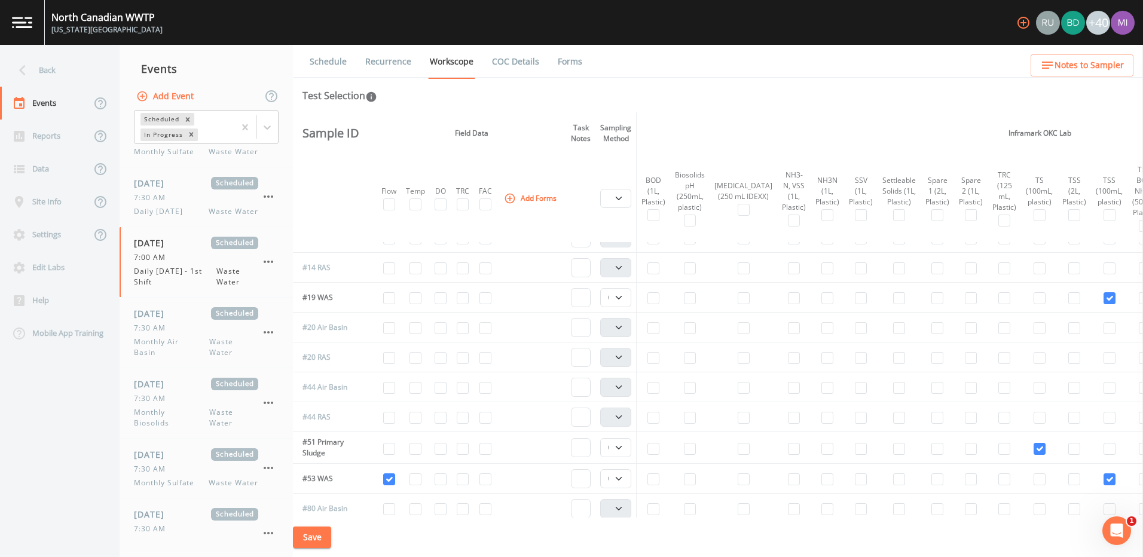
scroll to position [0, 0]
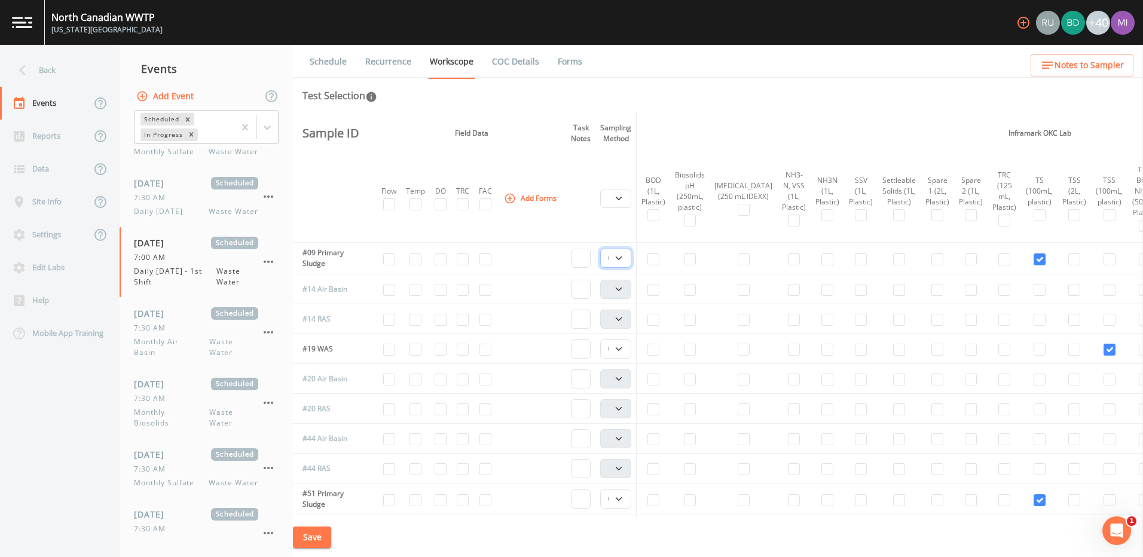
click at [625, 261] on select "Composite Grab" at bounding box center [615, 258] width 31 height 19
click at [624, 260] on select "Composite Grab" at bounding box center [615, 258] width 31 height 19
click at [624, 350] on select "Composite Grab" at bounding box center [615, 349] width 31 height 19
click at [622, 496] on select "Composite Grab" at bounding box center [615, 499] width 31 height 19
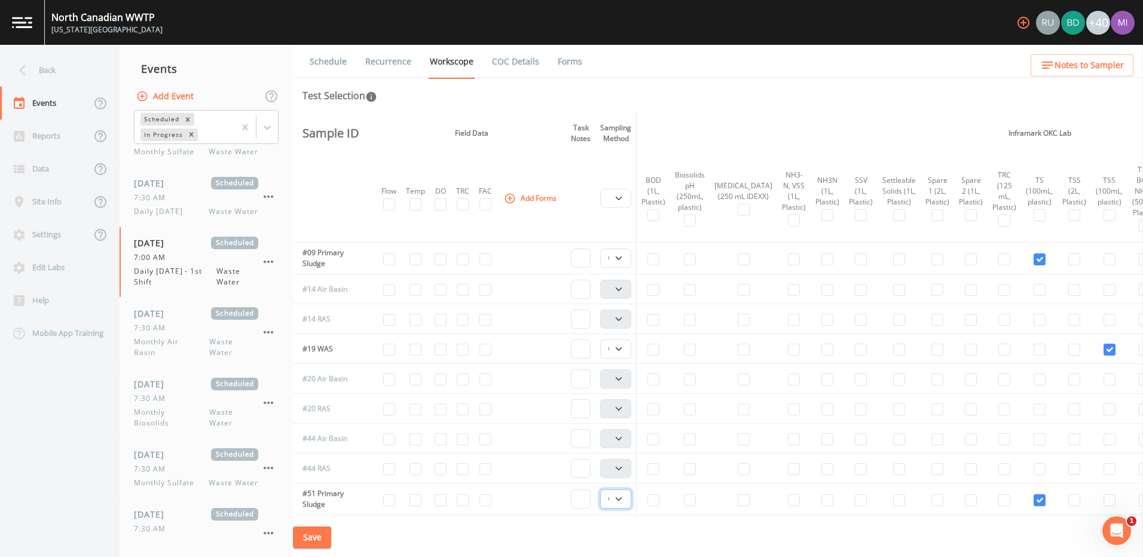
click at [622, 496] on select "Composite Grab" at bounding box center [615, 499] width 31 height 19
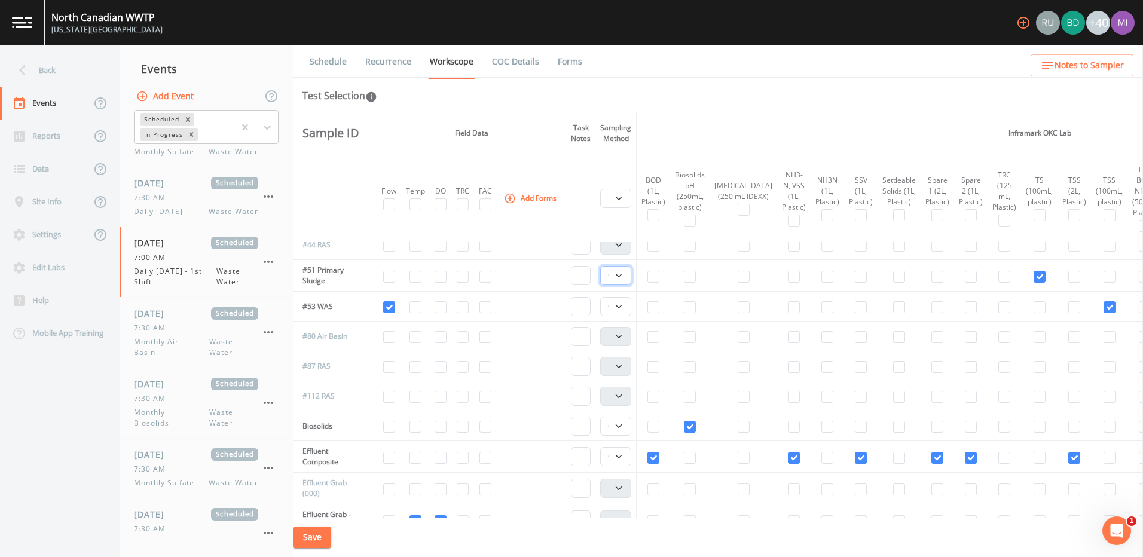
scroll to position [239, 0]
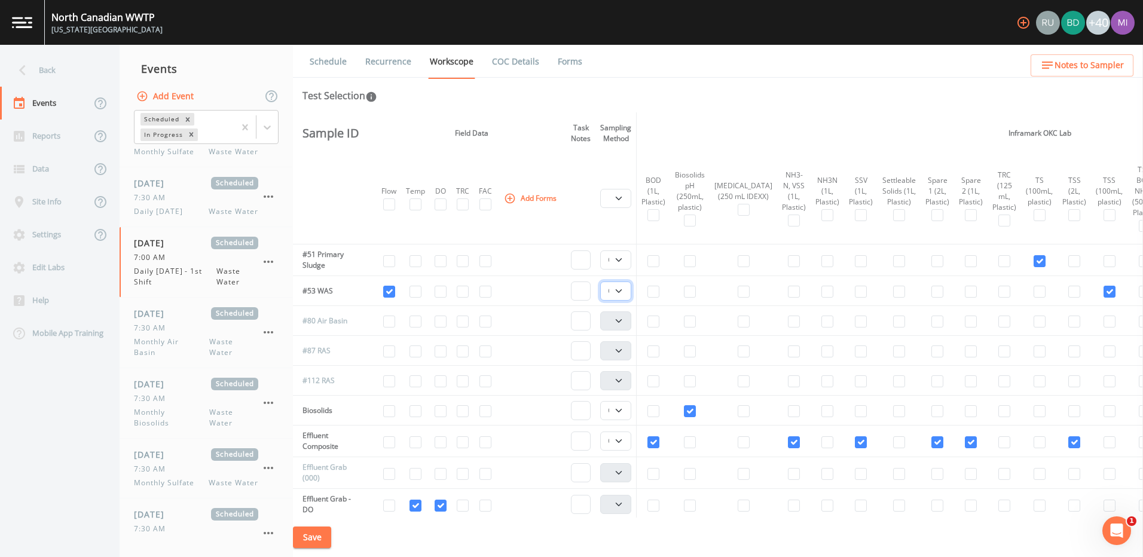
click at [624, 289] on select "Composite Grab" at bounding box center [615, 291] width 31 height 19
click at [625, 412] on select "Composite Grab" at bounding box center [615, 410] width 31 height 19
drag, startPoint x: 625, startPoint y: 410, endPoint x: 630, endPoint y: 406, distance: 6.4
click at [626, 409] on select "Composite Grab" at bounding box center [615, 410] width 31 height 19
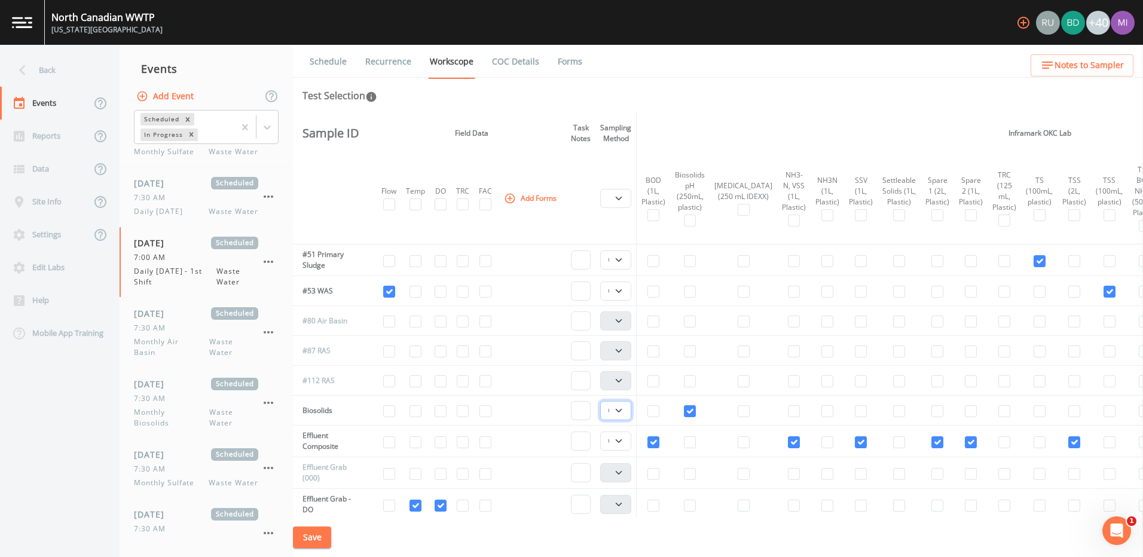
drag, startPoint x: 623, startPoint y: 411, endPoint x: 618, endPoint y: 422, distance: 12.6
click at [623, 411] on select "Composite Grab" at bounding box center [615, 410] width 31 height 19
click at [603, 401] on select "Composite Grab" at bounding box center [615, 410] width 31 height 19
click at [625, 441] on select "Composite Grab" at bounding box center [615, 441] width 31 height 19
click at [603, 432] on select "Composite Grab" at bounding box center [615, 441] width 31 height 19
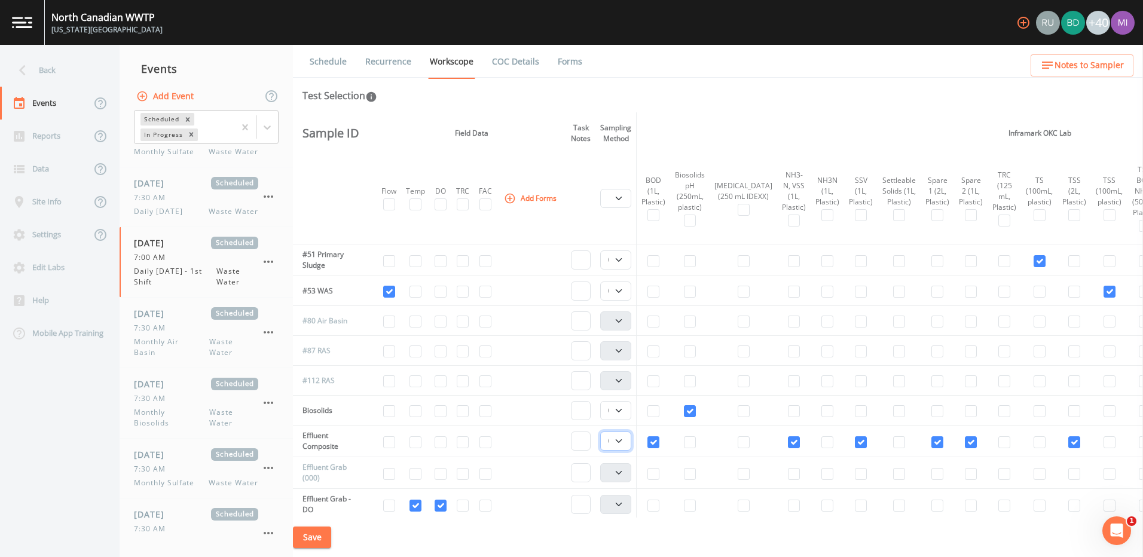
click at [622, 442] on select "Composite Grab" at bounding box center [615, 441] width 31 height 19
select select "b6a3c313-748b-4795-a028-792ad310bd60"
click at [603, 432] on select "Composite Grab" at bounding box center [615, 441] width 31 height 19
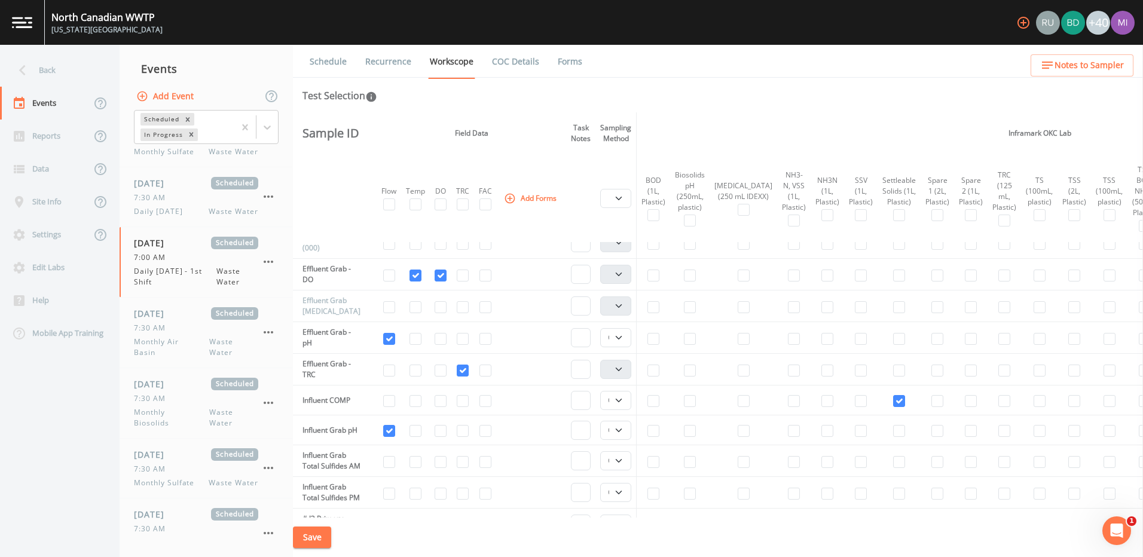
scroll to position [478, 0]
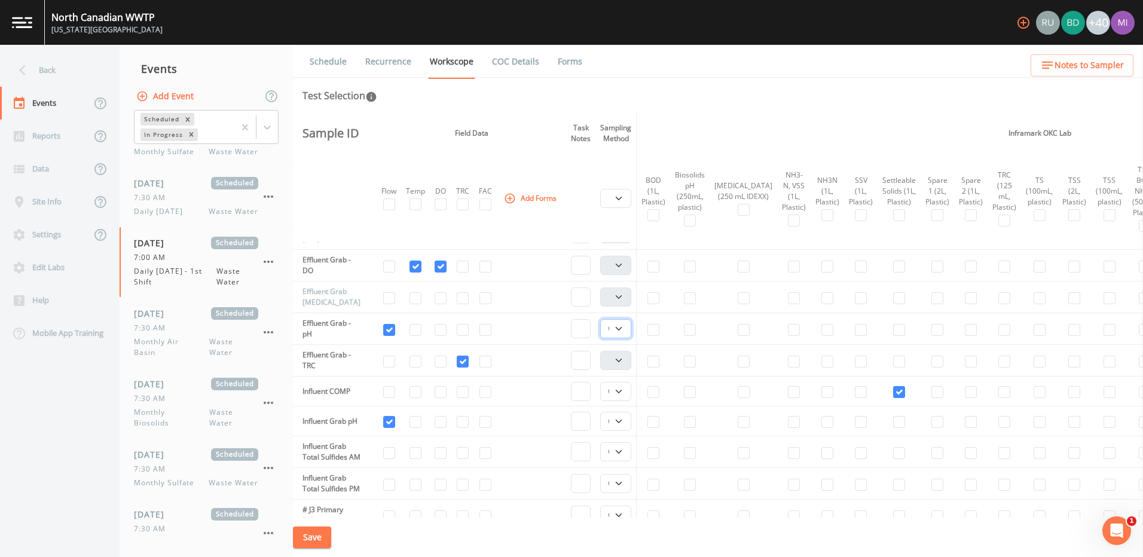
click at [621, 329] on select "Composite Grab" at bounding box center [615, 328] width 31 height 19
click at [603, 319] on select "Composite Grab" at bounding box center [615, 328] width 31 height 19
click at [624, 392] on select "Composite Grab" at bounding box center [615, 391] width 31 height 19
click at [623, 392] on select "Composite Grab" at bounding box center [615, 391] width 31 height 19
click at [626, 423] on select "Composite Grab" at bounding box center [615, 421] width 31 height 19
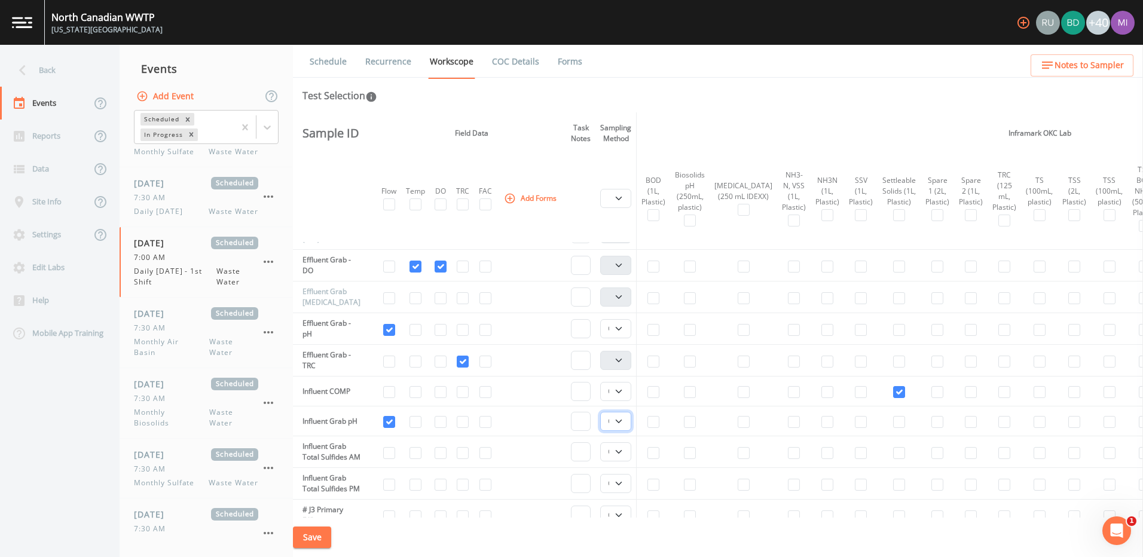
click at [626, 423] on select "Composite Grab" at bounding box center [615, 421] width 31 height 19
click at [625, 454] on select "Composite Grab" at bounding box center [615, 451] width 31 height 19
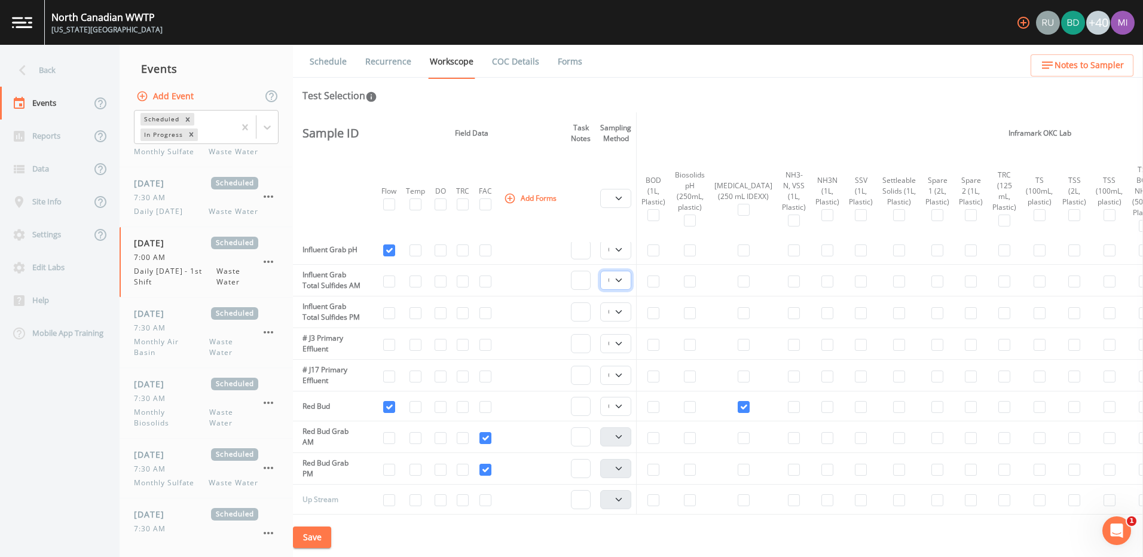
scroll to position [658, 0]
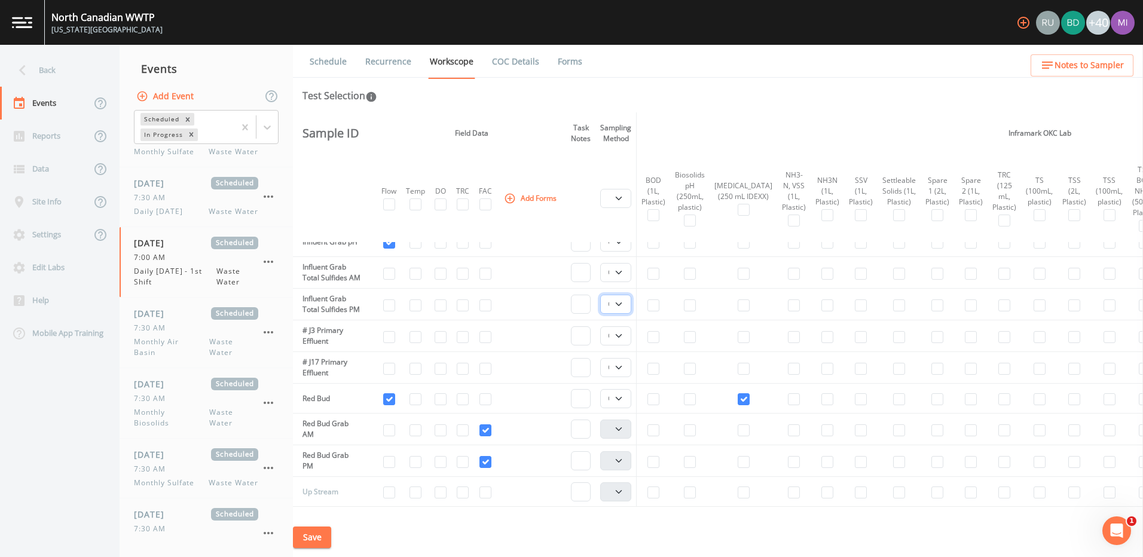
click at [622, 314] on select "Composite Grab" at bounding box center [615, 304] width 31 height 19
click at [621, 346] on select "Composite Grab" at bounding box center [615, 335] width 31 height 19
click at [624, 377] on select "Composite Grab" at bounding box center [615, 367] width 31 height 19
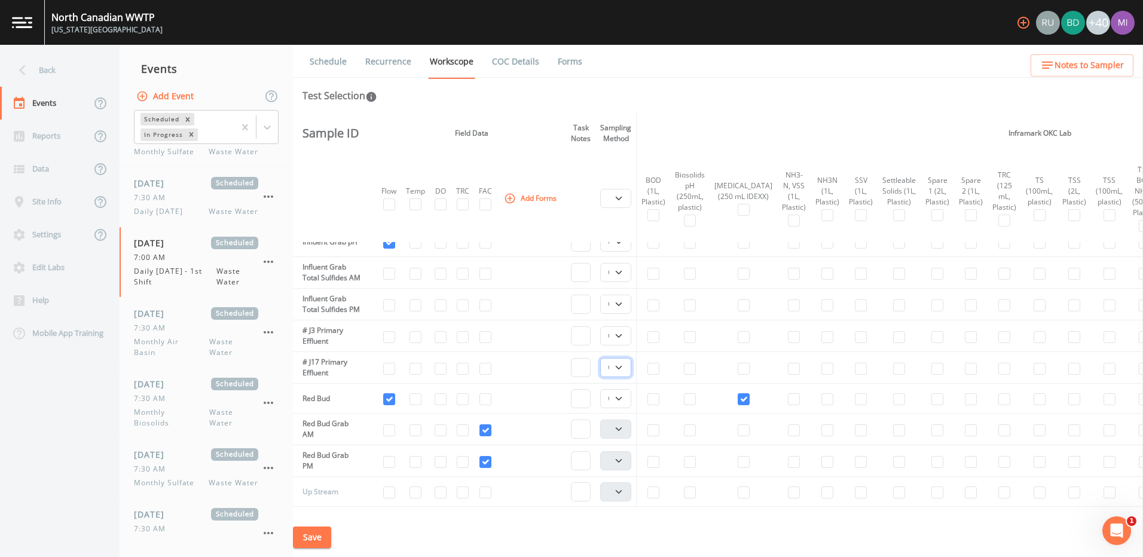
click at [624, 377] on select "Composite Grab" at bounding box center [615, 367] width 31 height 19
click at [621, 408] on select "Composite Grab" at bounding box center [615, 398] width 31 height 19
click at [622, 408] on select "Composite Grab" at bounding box center [615, 398] width 31 height 19
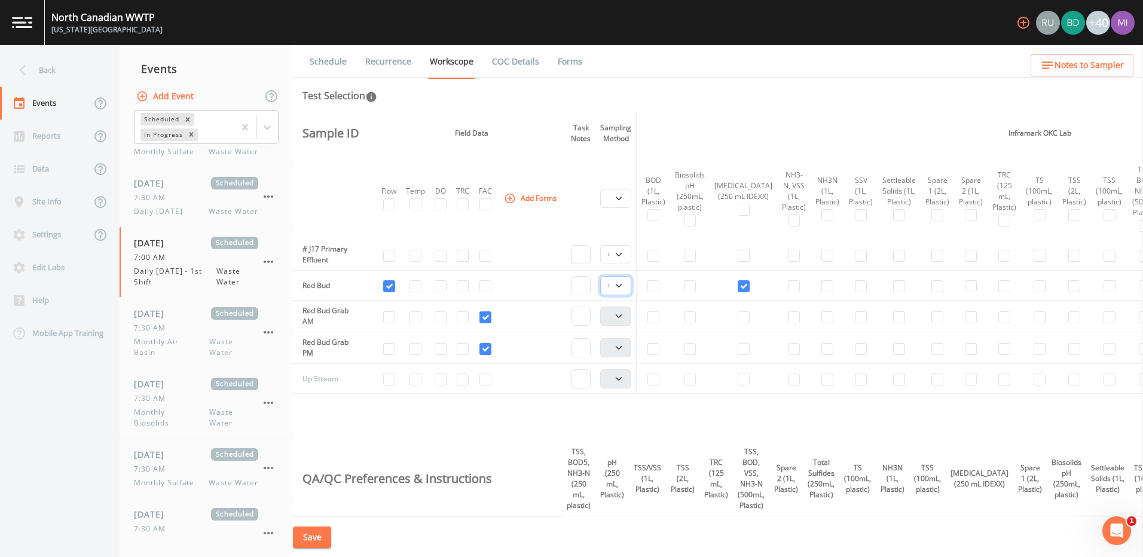
scroll to position [777, 0]
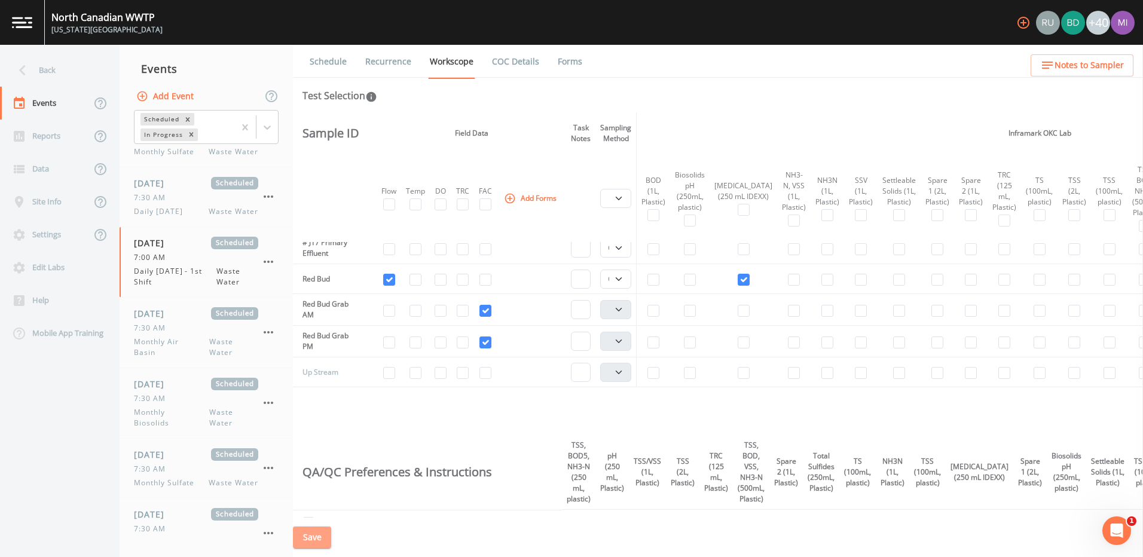
click at [317, 536] on button "Save" at bounding box center [312, 538] width 38 height 22
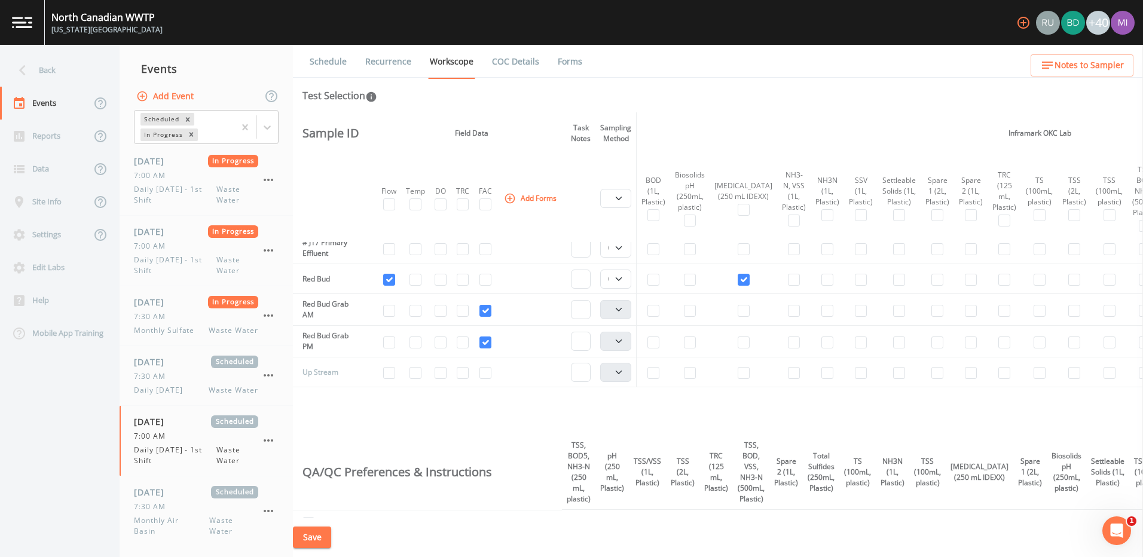
scroll to position [0, 0]
